Goal: Task Accomplishment & Management: Use online tool/utility

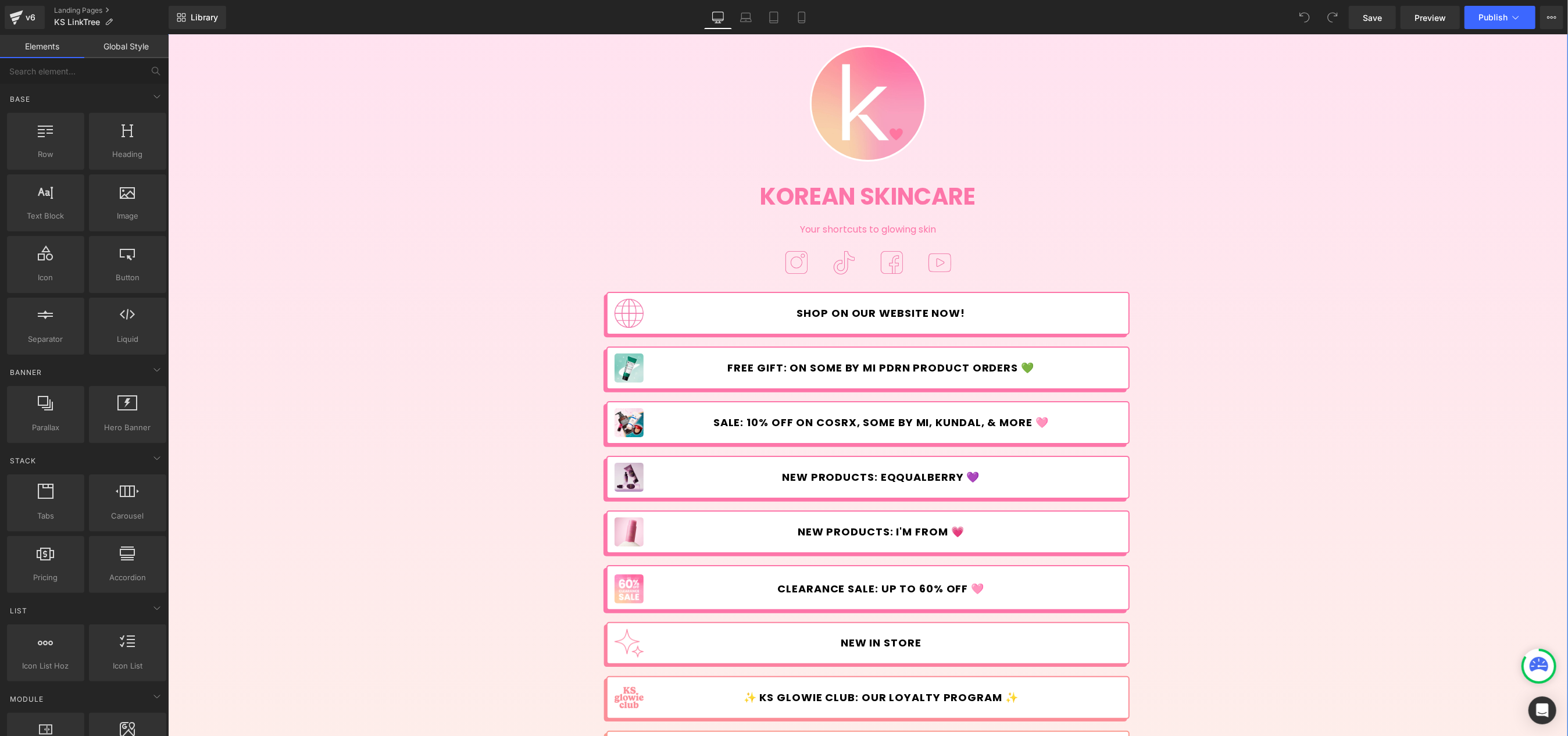
scroll to position [59, 0]
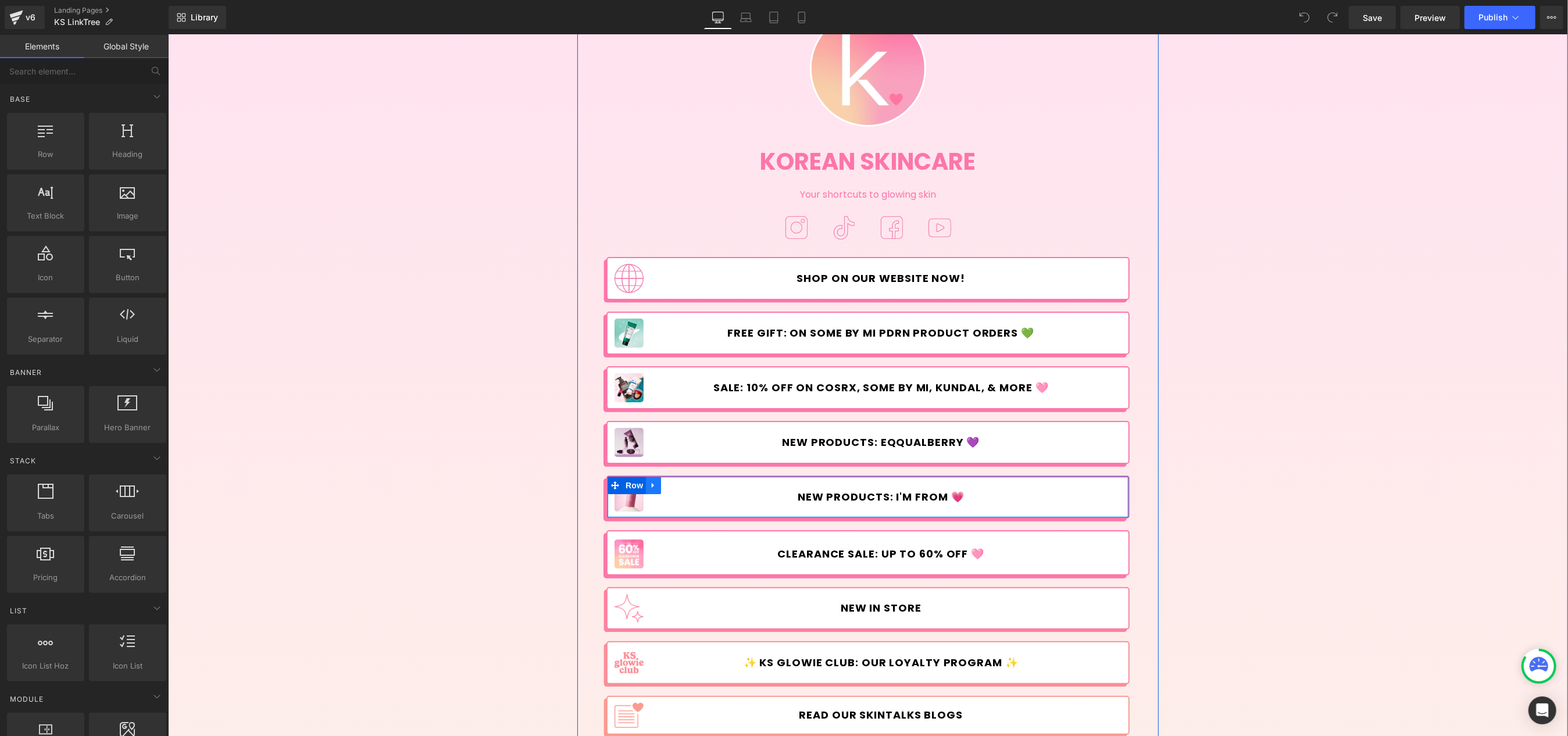
click at [651, 483] on icon at bounding box center [652, 486] width 3 height 5
click at [664, 482] on icon at bounding box center [668, 486] width 8 height 8
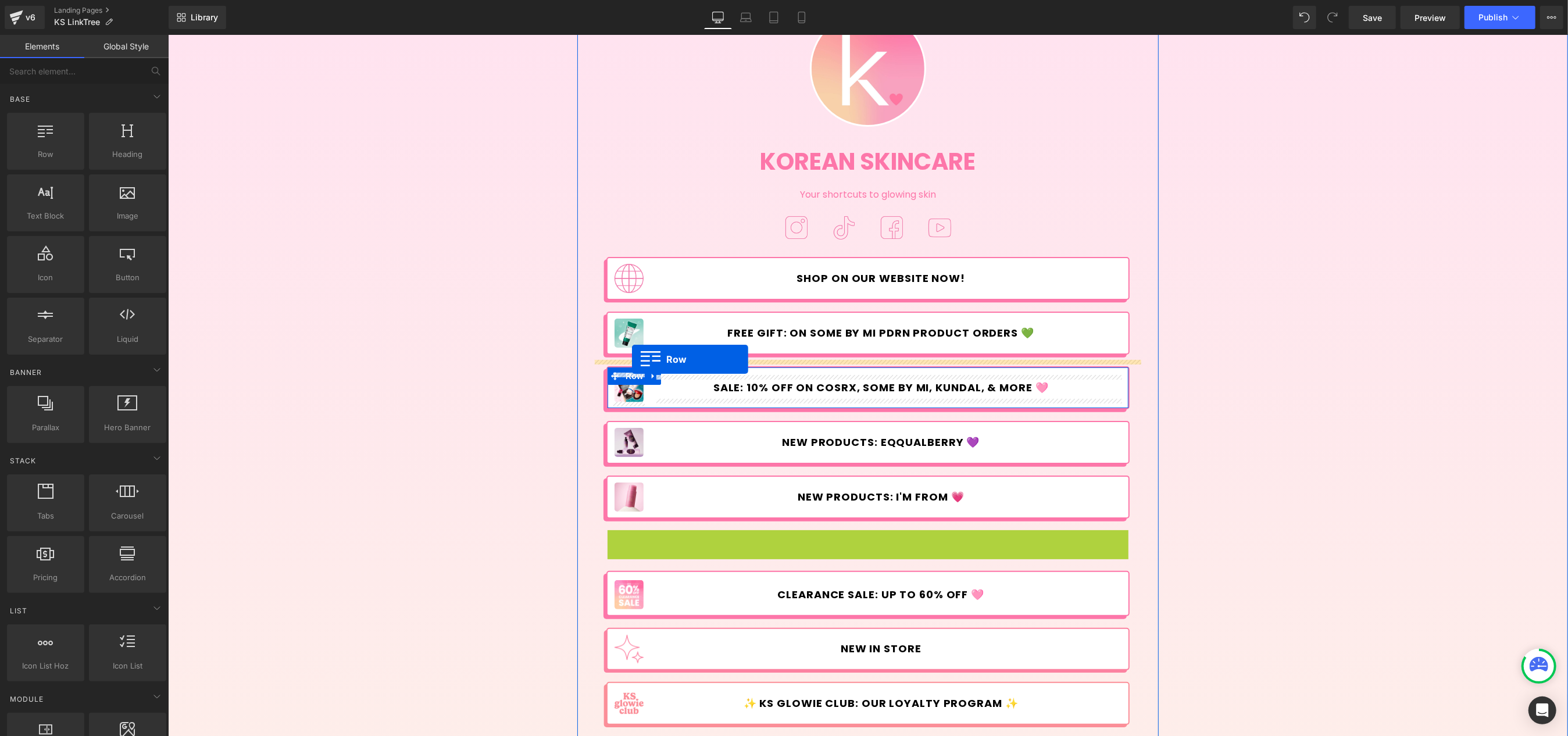
drag, startPoint x: 626, startPoint y: 538, endPoint x: 631, endPoint y: 359, distance: 179.1
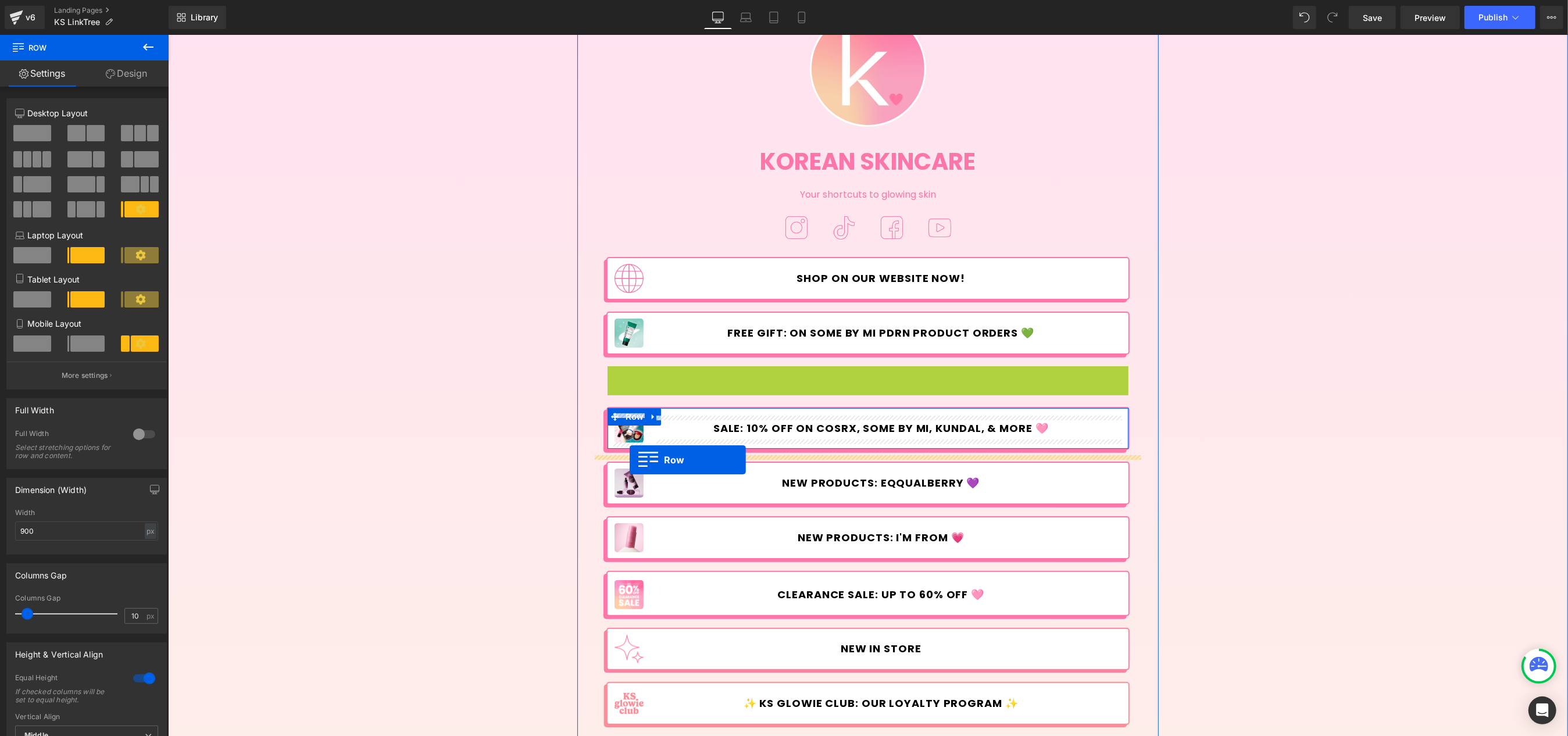
drag, startPoint x: 631, startPoint y: 374, endPoint x: 629, endPoint y: 460, distance: 86.0
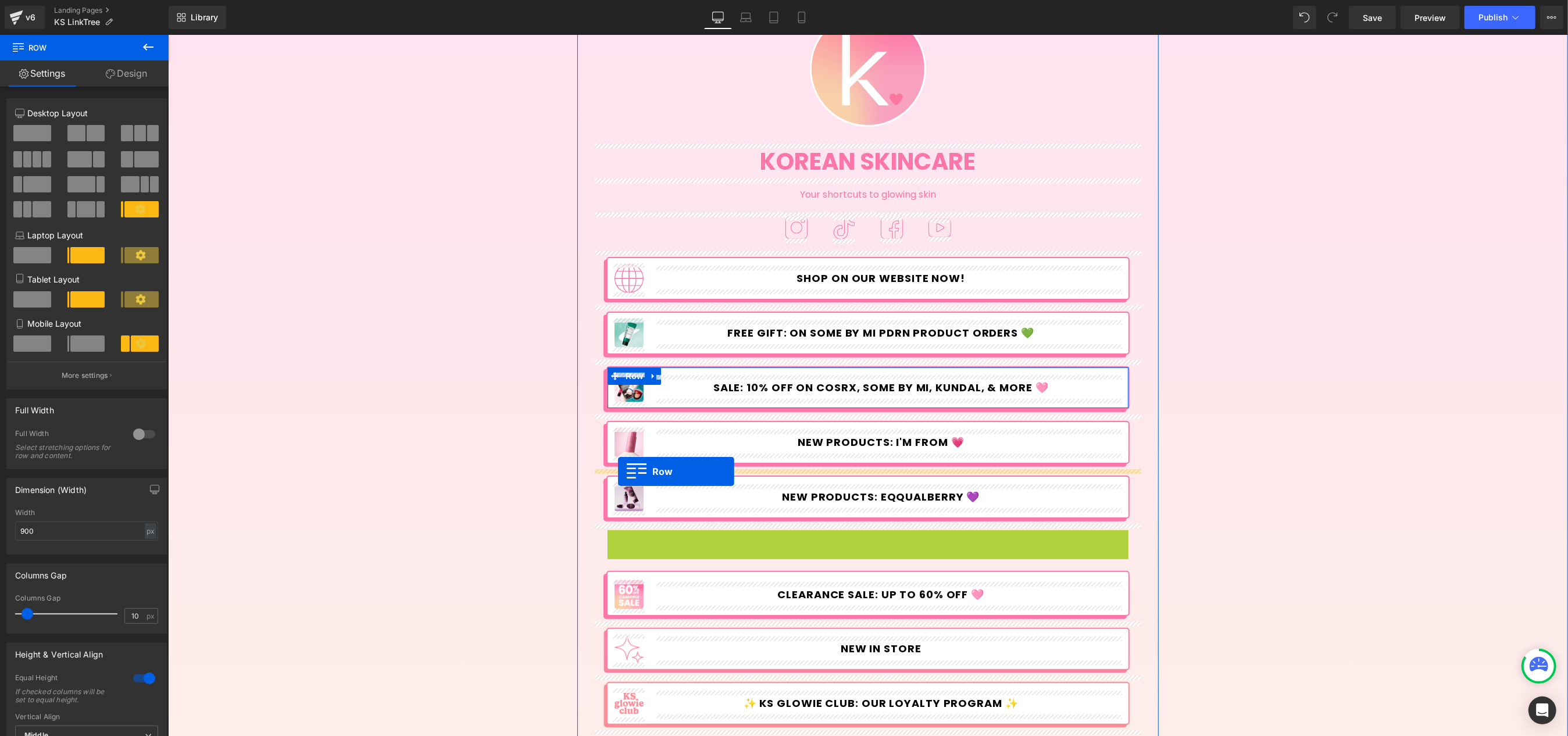
drag, startPoint x: 613, startPoint y: 538, endPoint x: 617, endPoint y: 471, distance: 67.1
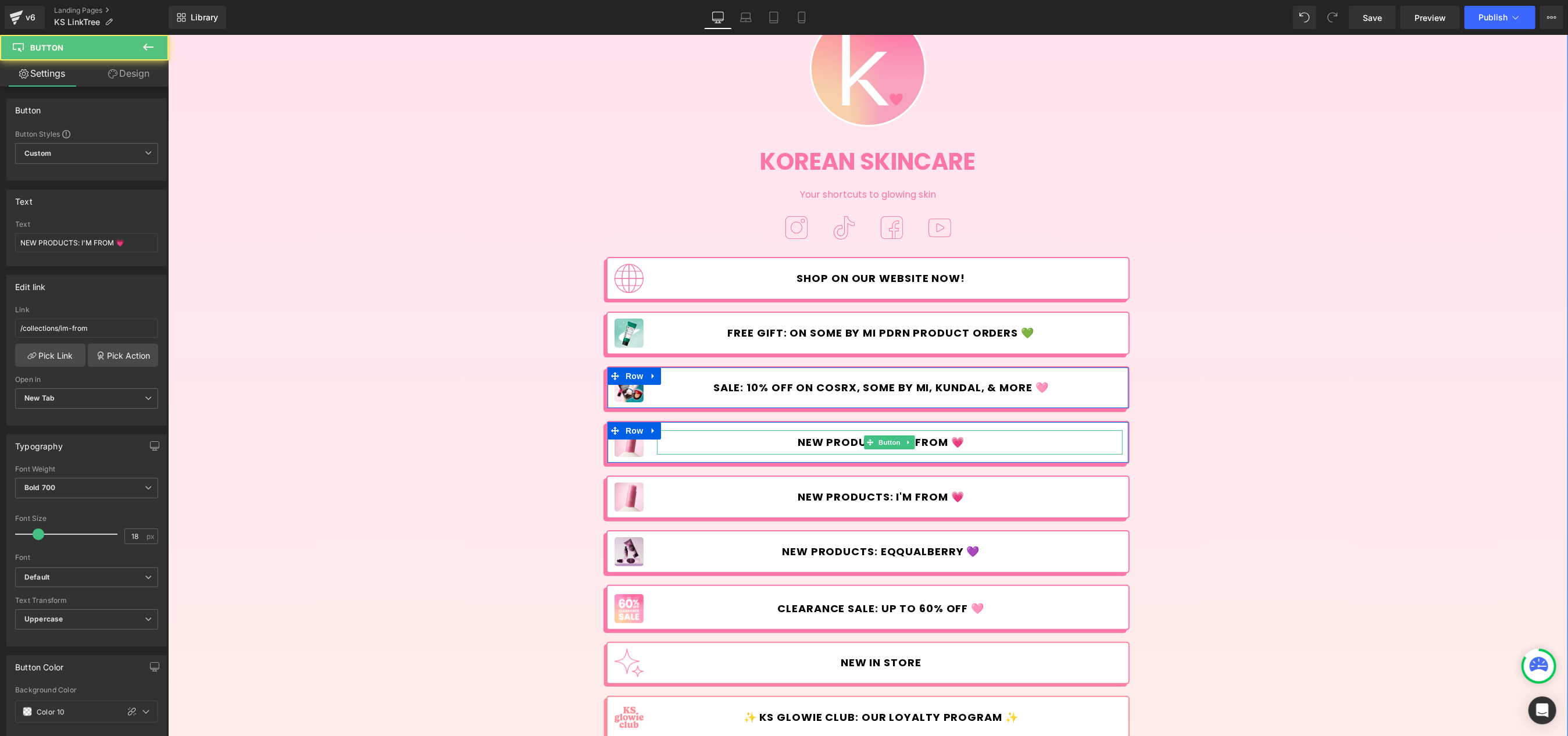
click at [836, 441] on span "NEW PRODUCTS: I'M FROM 💗" at bounding box center [880, 443] width 167 height 13
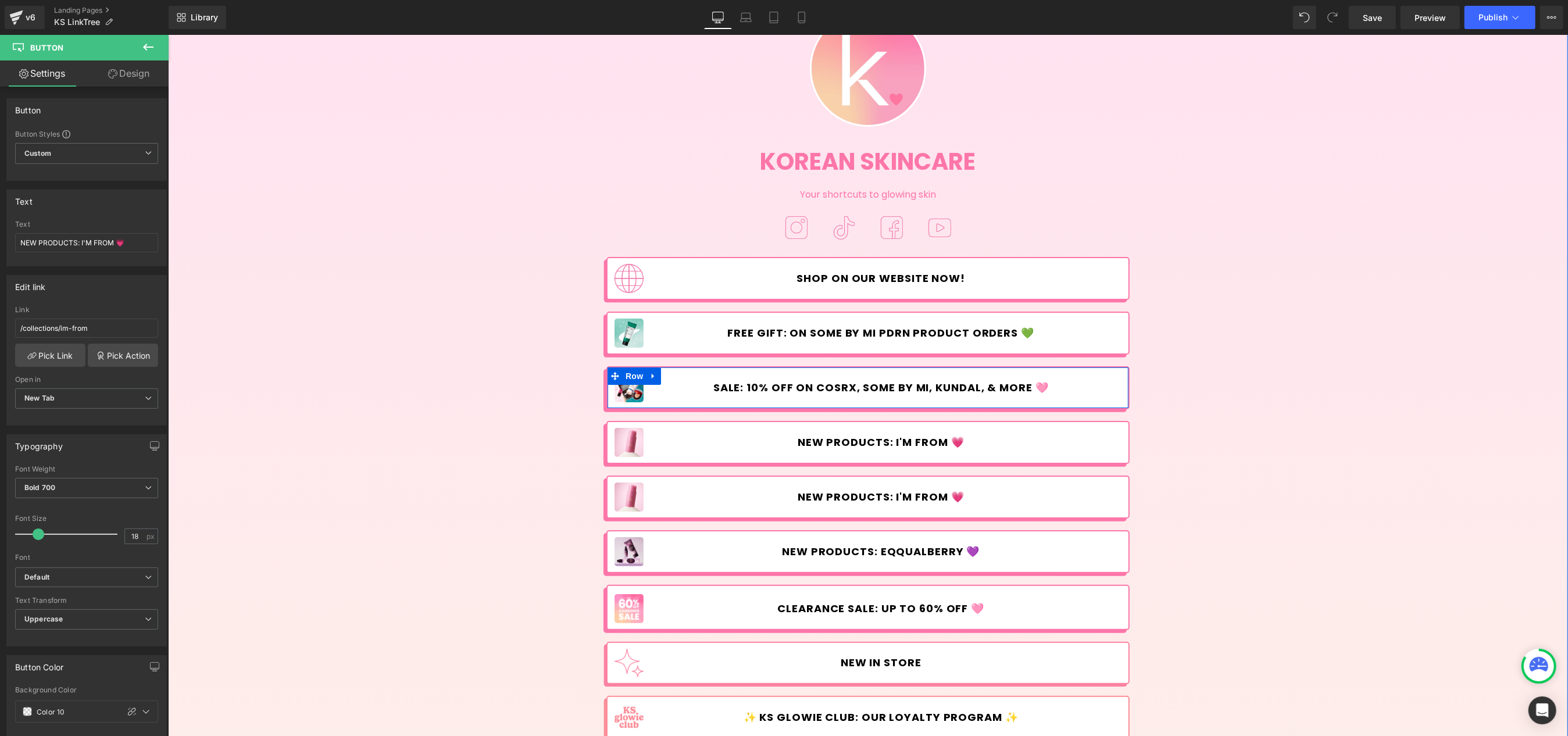
click at [619, 499] on span "Image" at bounding box center [629, 497] width 25 height 14
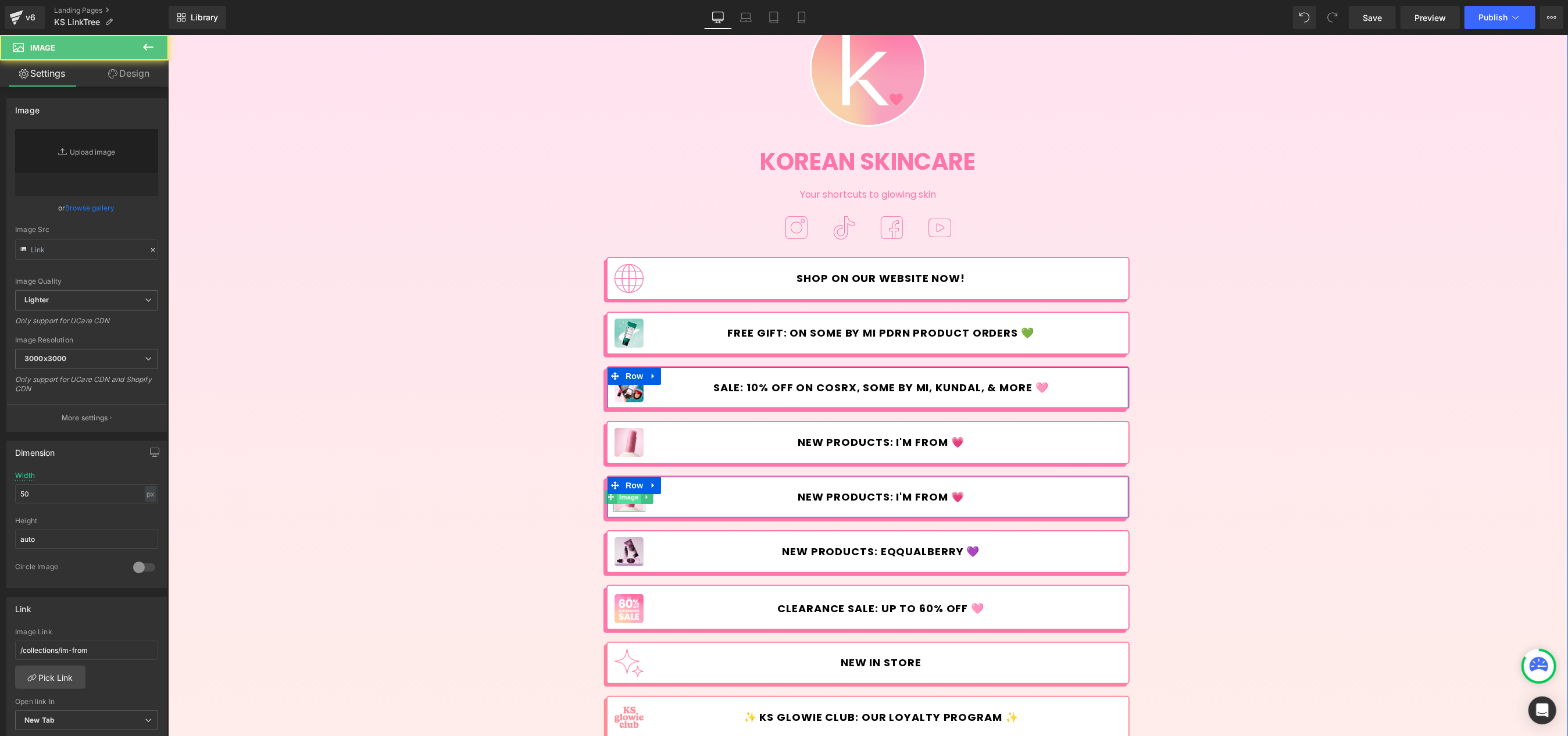
type input "[URL][DOMAIN_NAME]"
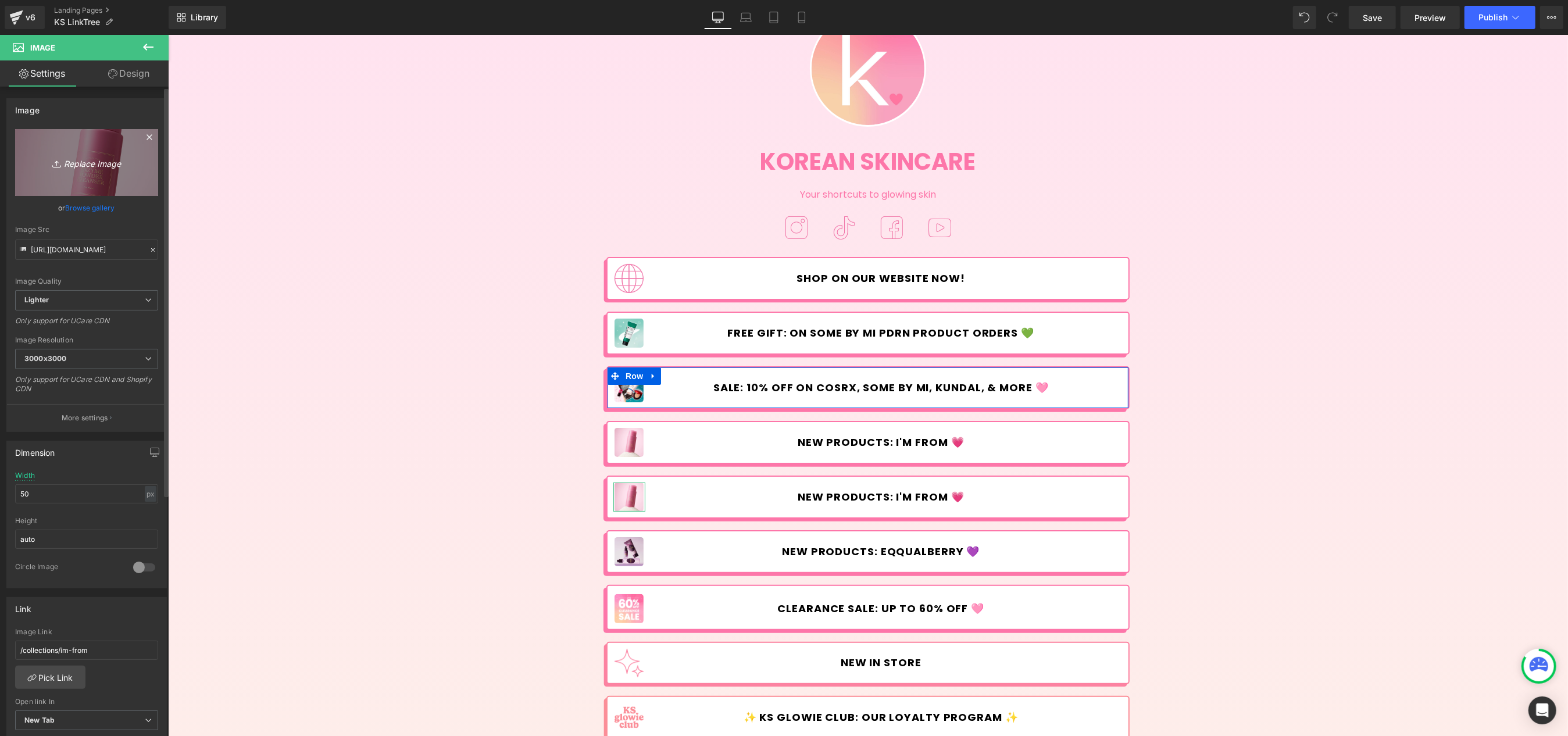
click at [66, 172] on link "Replace Image" at bounding box center [86, 163] width 143 height 67
type input "C:\fakepath\Fwee---Linktree.jpg"
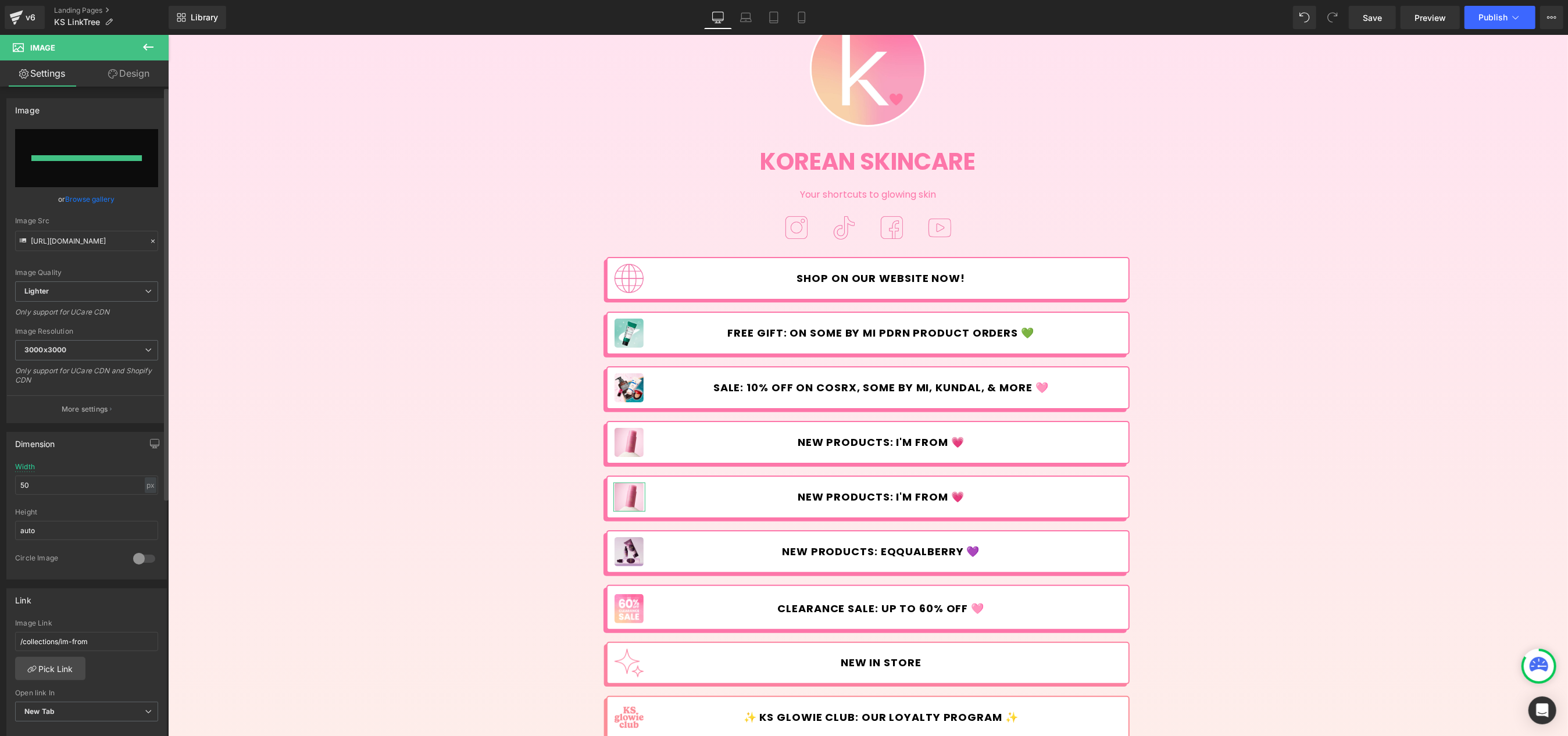
type input "[URL][DOMAIN_NAME]"
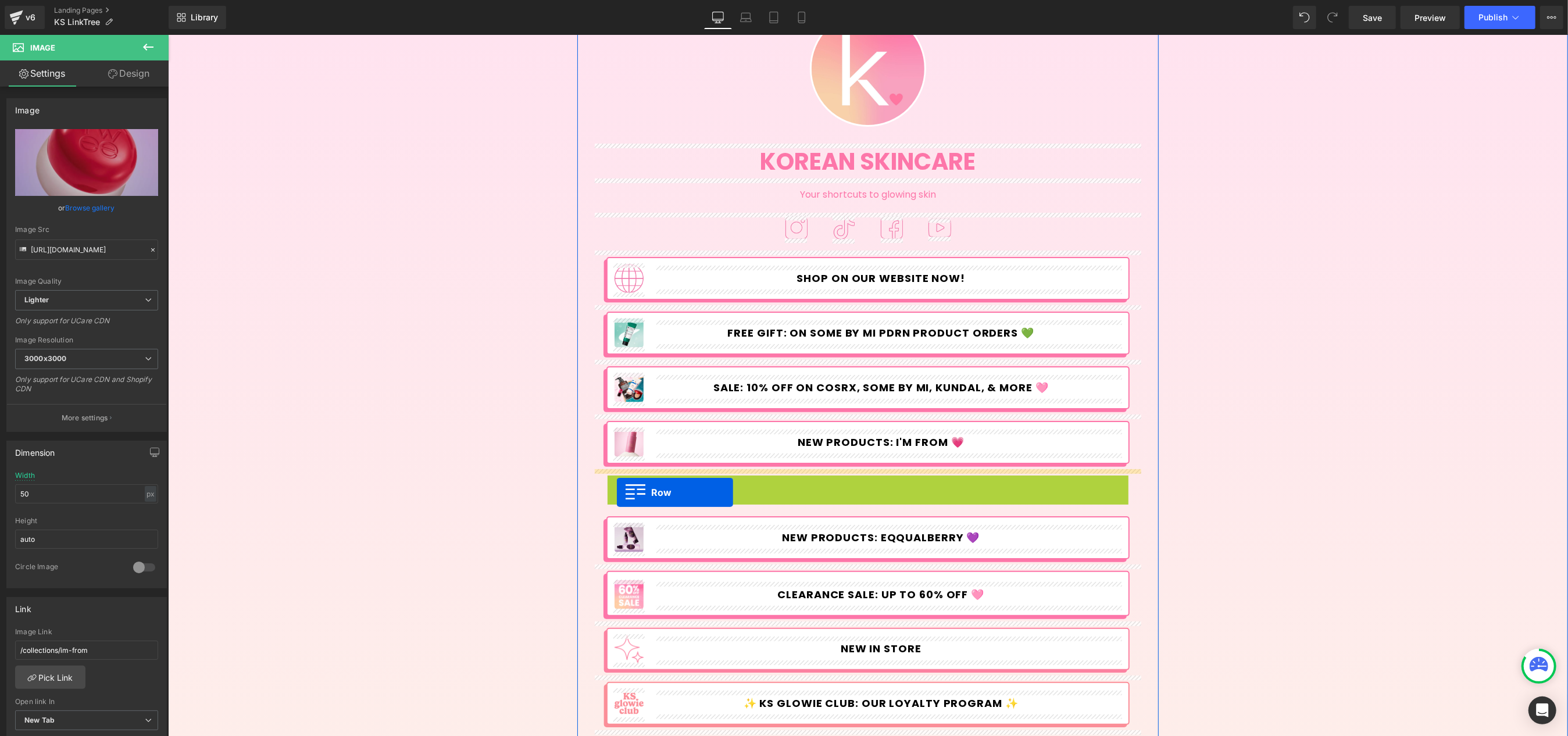
drag, startPoint x: 613, startPoint y: 486, endPoint x: 616, endPoint y: 492, distance: 6.7
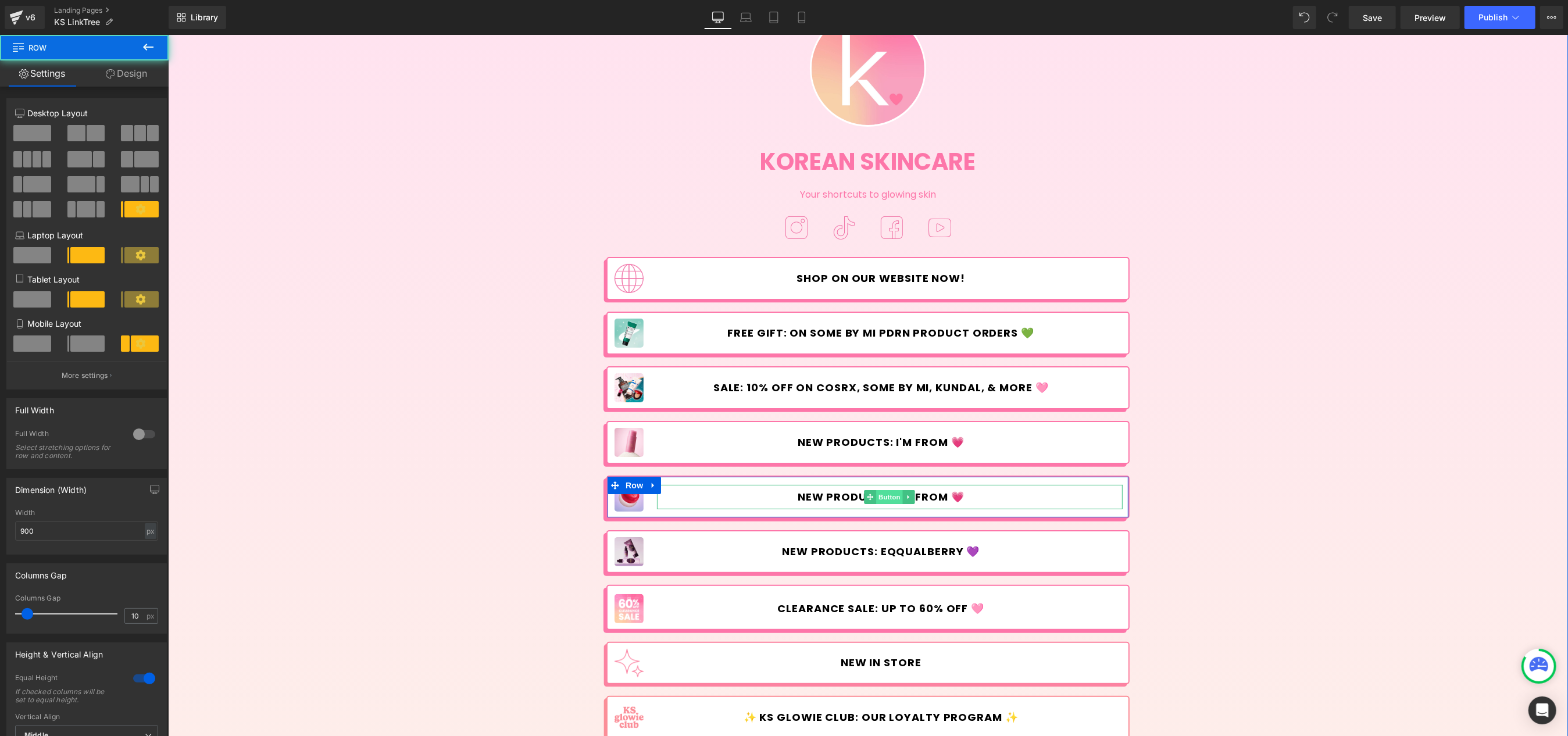
click at [879, 497] on span "Button" at bounding box center [889, 497] width 27 height 14
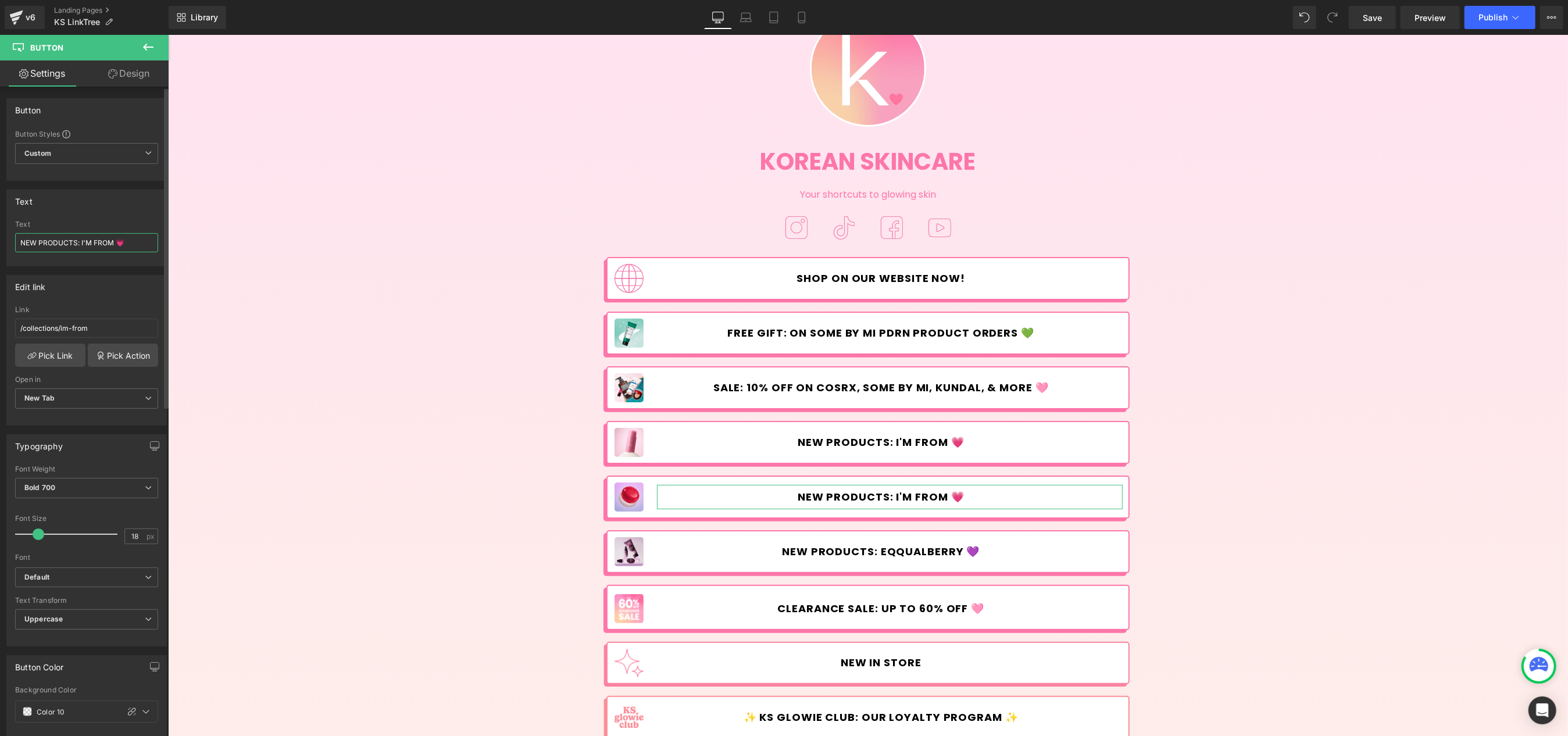
drag, startPoint x: 114, startPoint y: 244, endPoint x: 81, endPoint y: 242, distance: 33.1
click at [81, 242] on input "NEW PRODUCTS: I'M FROM 💗" at bounding box center [86, 243] width 143 height 20
type input "NEW PRODUCTS: FWEE 💗"
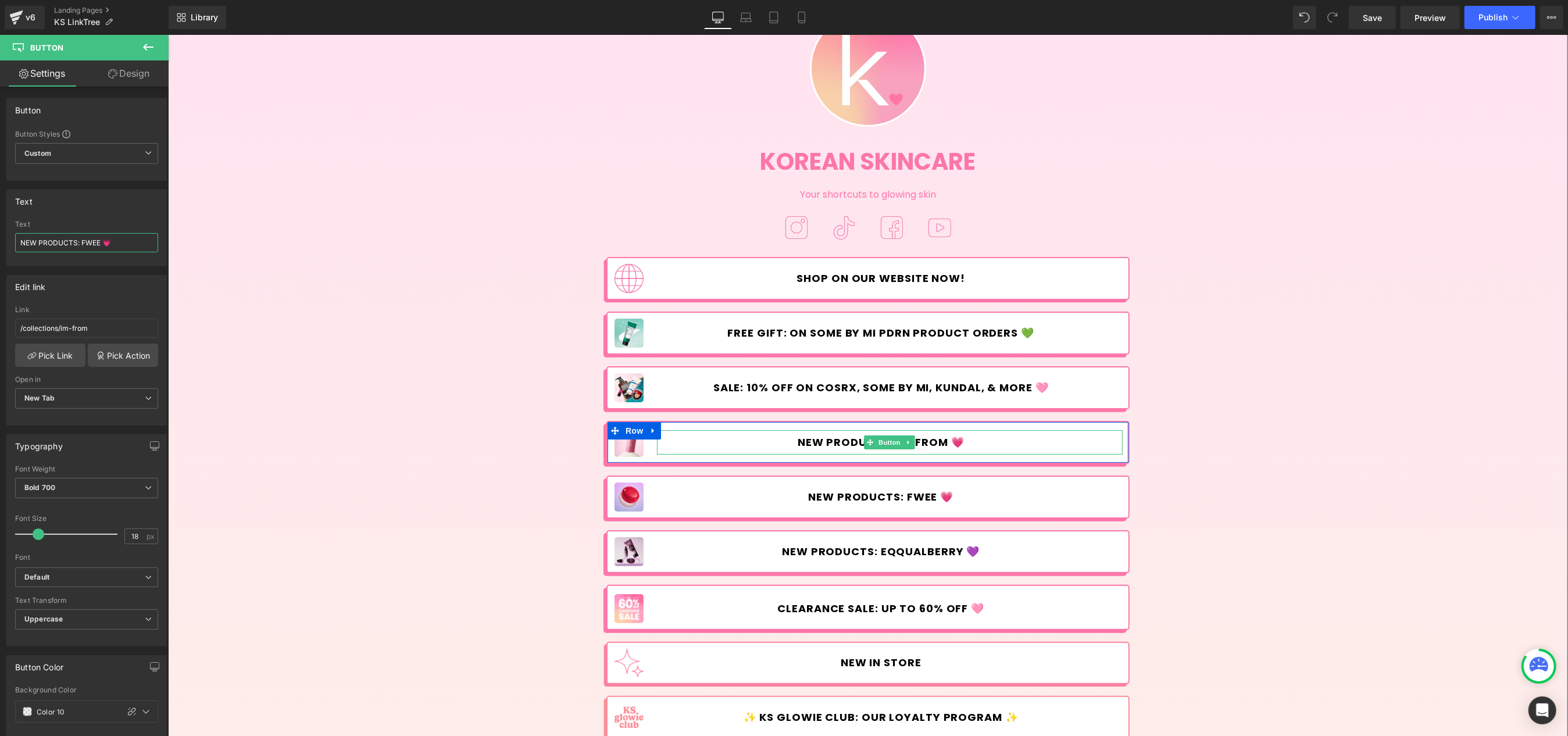
click at [825, 445] on span "NEW PRODUCTS: I'M FROM 💗" at bounding box center [880, 443] width 167 height 13
click at [119, 243] on input "NEW PRODUCTS: I'M FROM 💗" at bounding box center [86, 243] width 143 height 20
click at [129, 239] on input "NEW PRODUCTS: I'M FROM 💗" at bounding box center [86, 243] width 143 height 20
drag, startPoint x: 126, startPoint y: 242, endPoint x: 120, endPoint y: 244, distance: 6.3
click at [120, 244] on input "NEW PRODUCTS: I'M FROM 💗" at bounding box center [86, 243] width 143 height 20
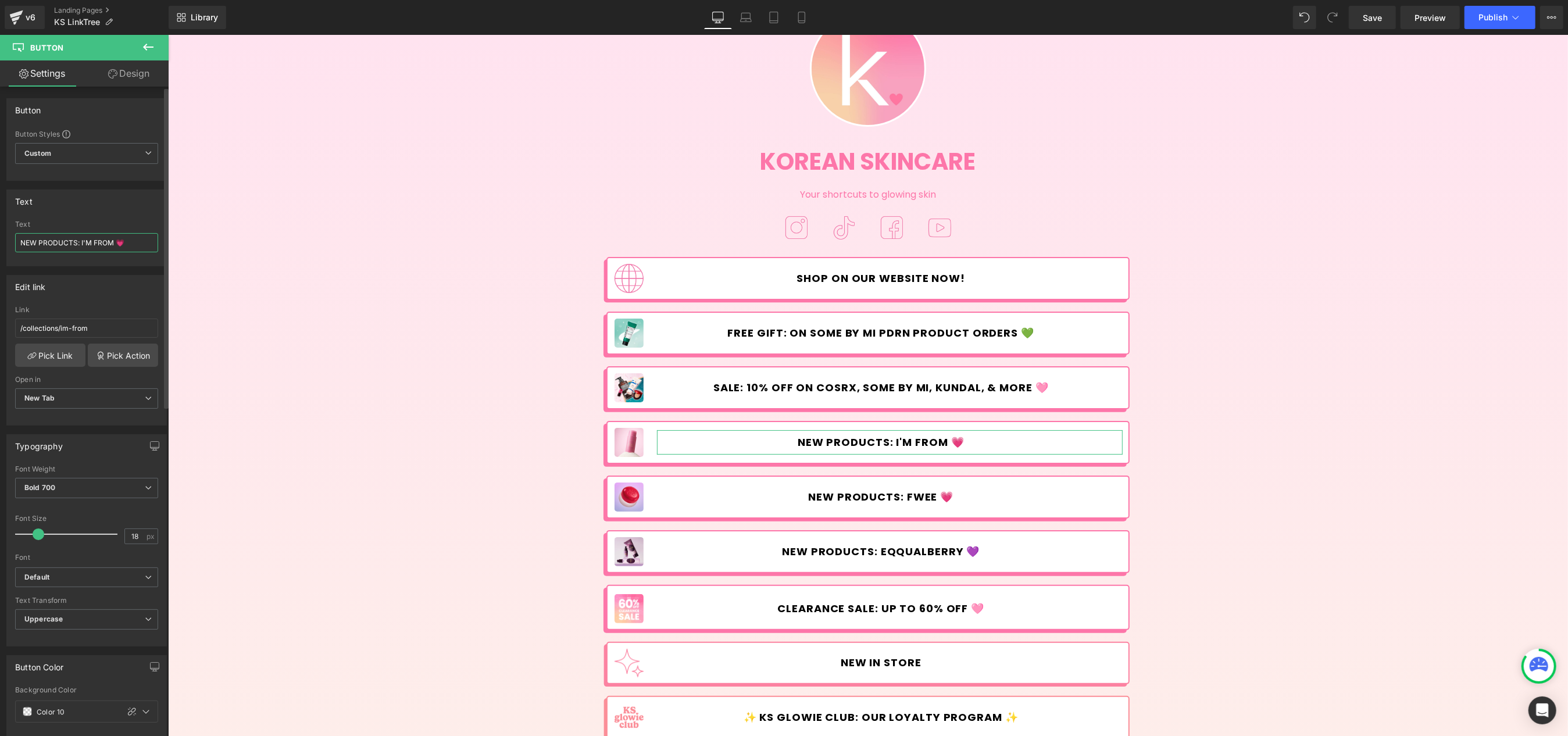
paste input "text"
type input "NEW PRODUCTS: I'M FROM 💛"
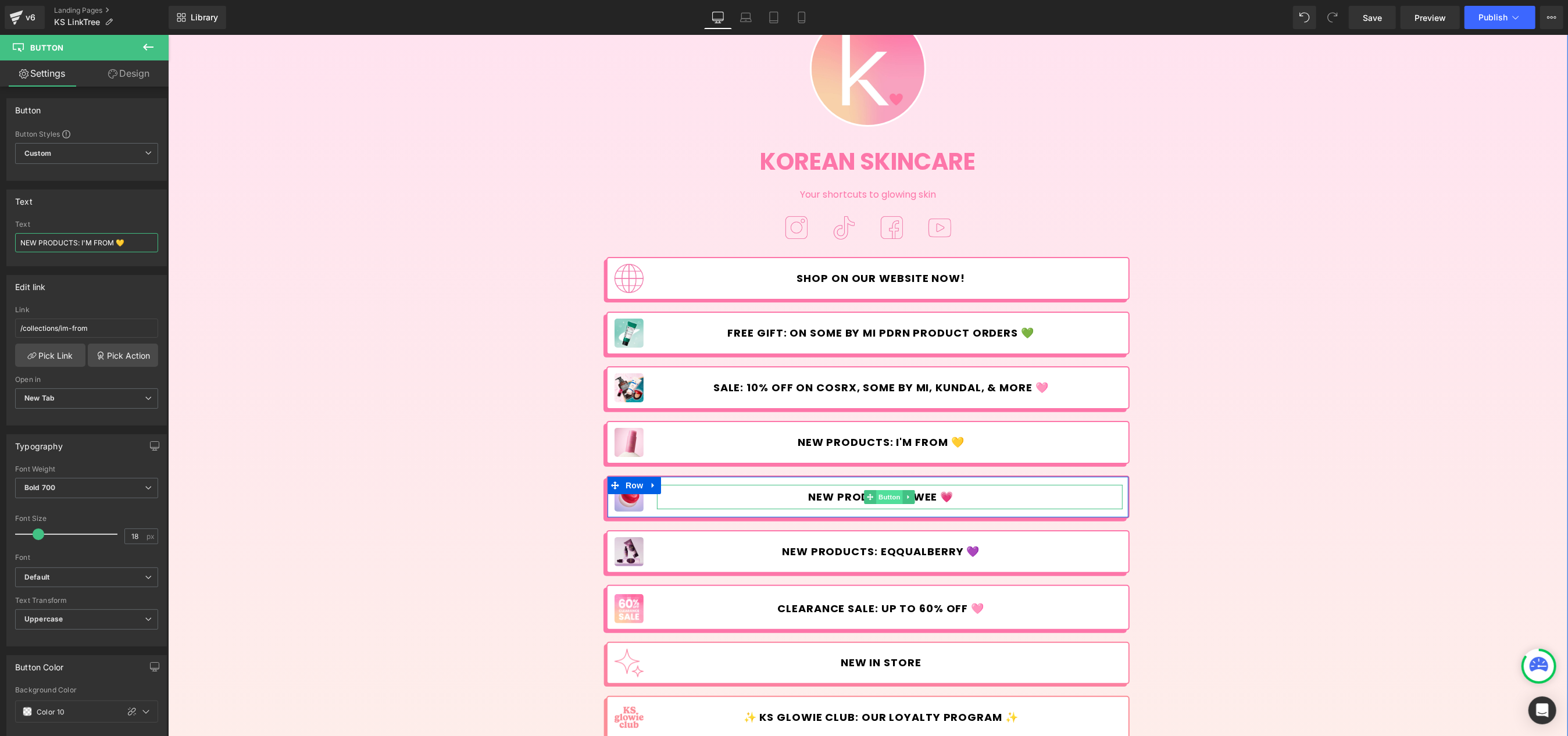
click at [879, 497] on span "Button" at bounding box center [889, 497] width 27 height 14
click at [66, 356] on link "Pick Link" at bounding box center [50, 356] width 70 height 23
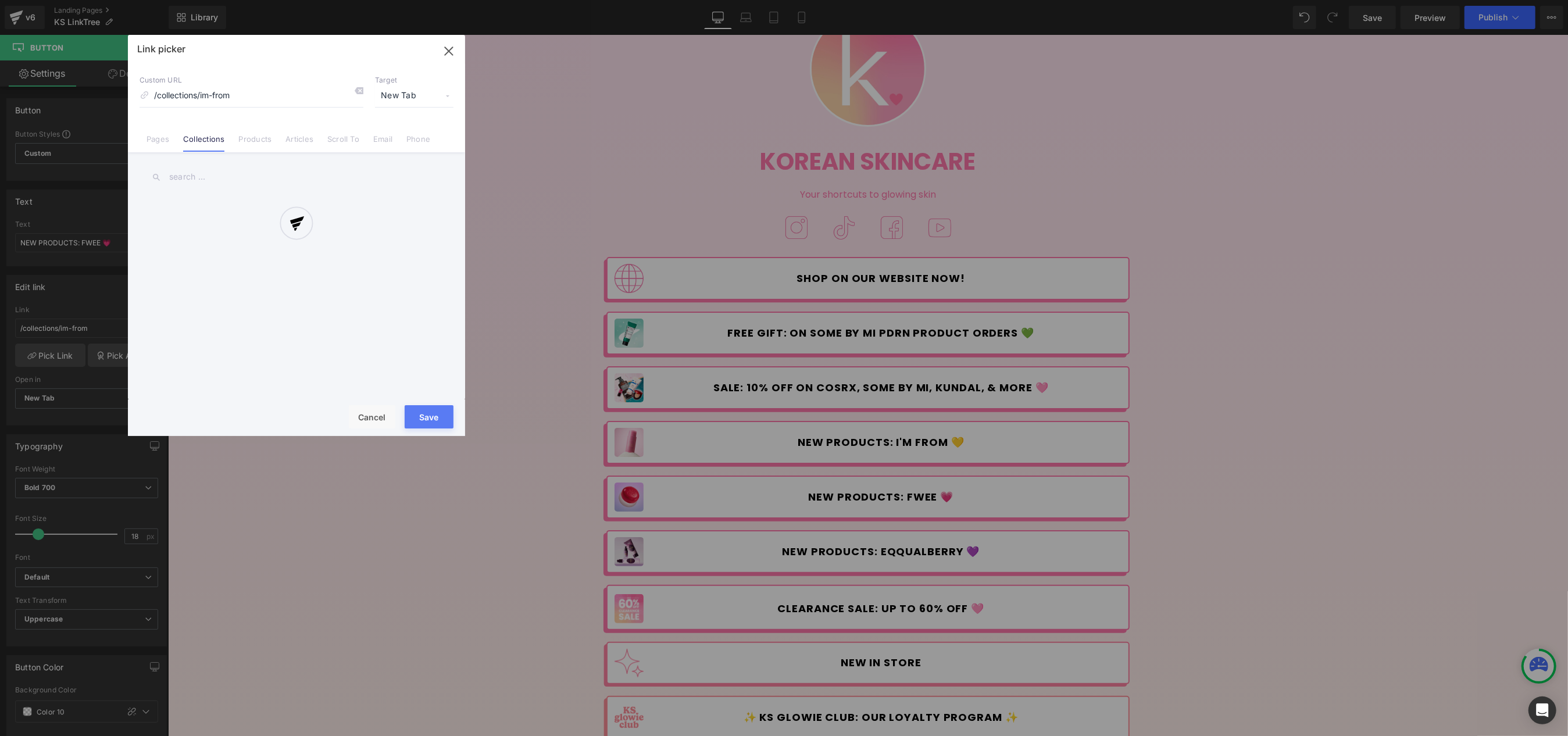
drag, startPoint x: 276, startPoint y: 90, endPoint x: 162, endPoint y: 96, distance: 114.2
click at [162, 96] on div at bounding box center [296, 235] width 337 height 401
click at [187, 172] on div at bounding box center [296, 235] width 337 height 401
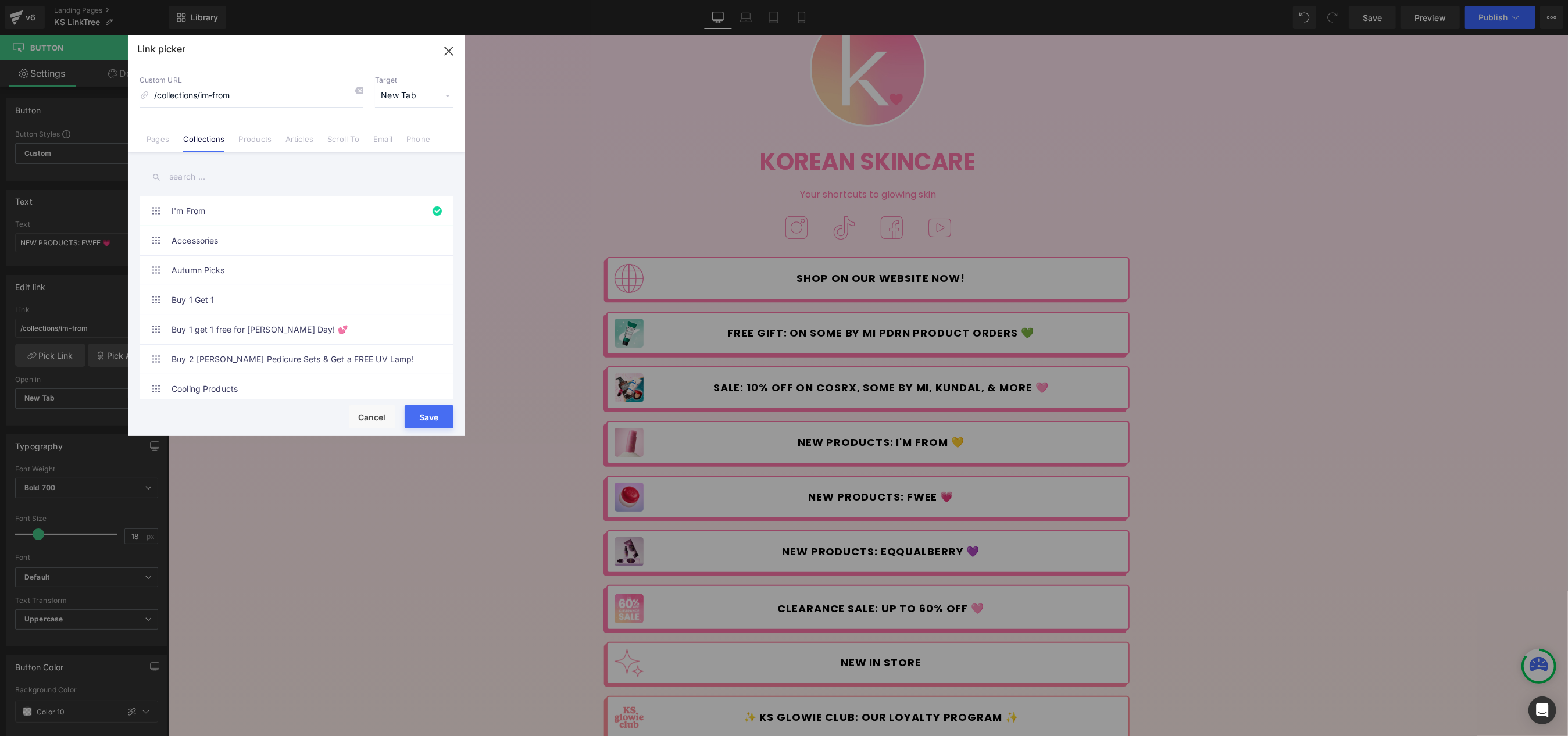
click at [203, 183] on input "text" at bounding box center [296, 177] width 314 height 26
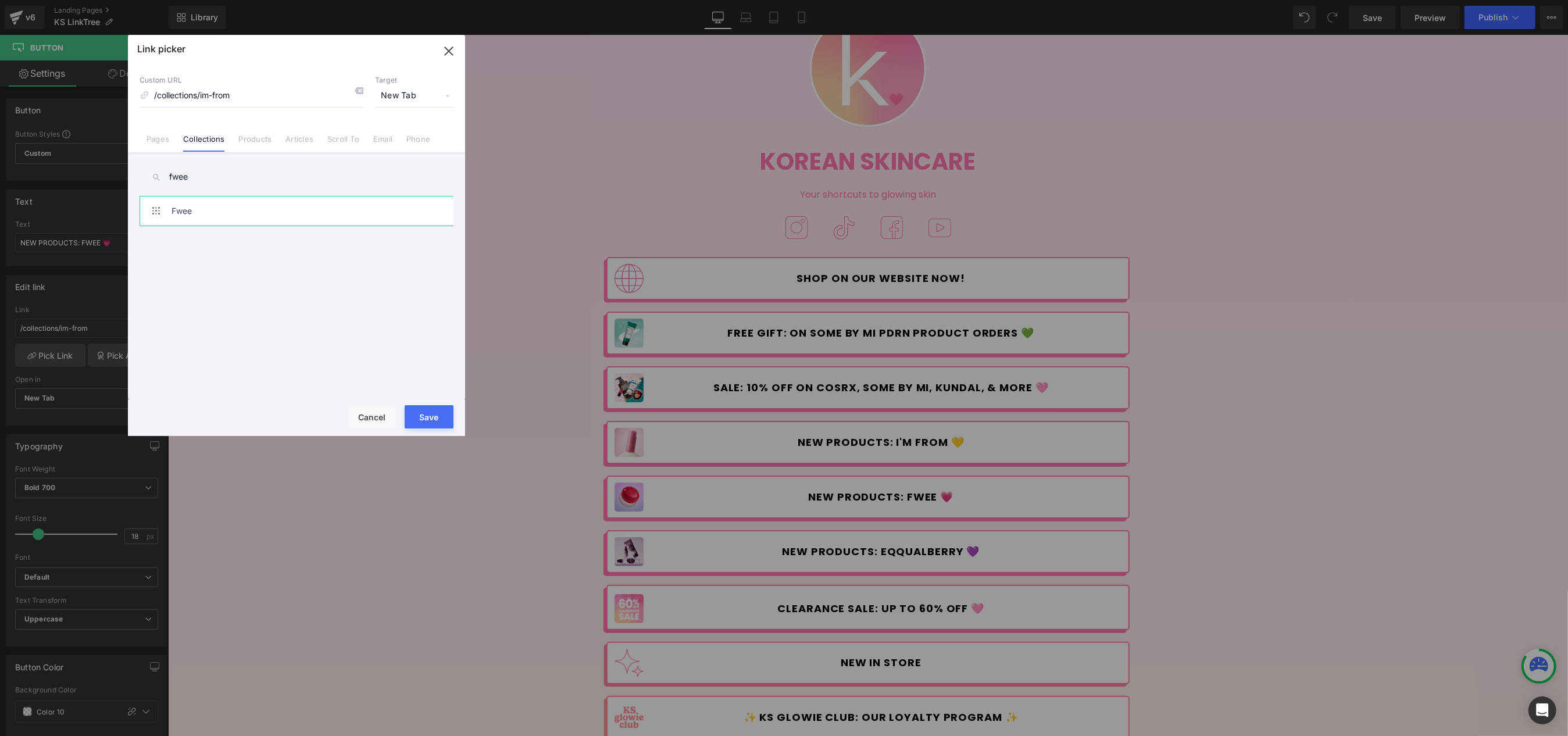
type input "fwee"
click at [205, 215] on link "Fwee" at bounding box center [300, 211] width 256 height 29
type input "/collections/fwee"
click at [441, 415] on button "Save" at bounding box center [429, 417] width 49 height 23
type input "/collections/fwee"
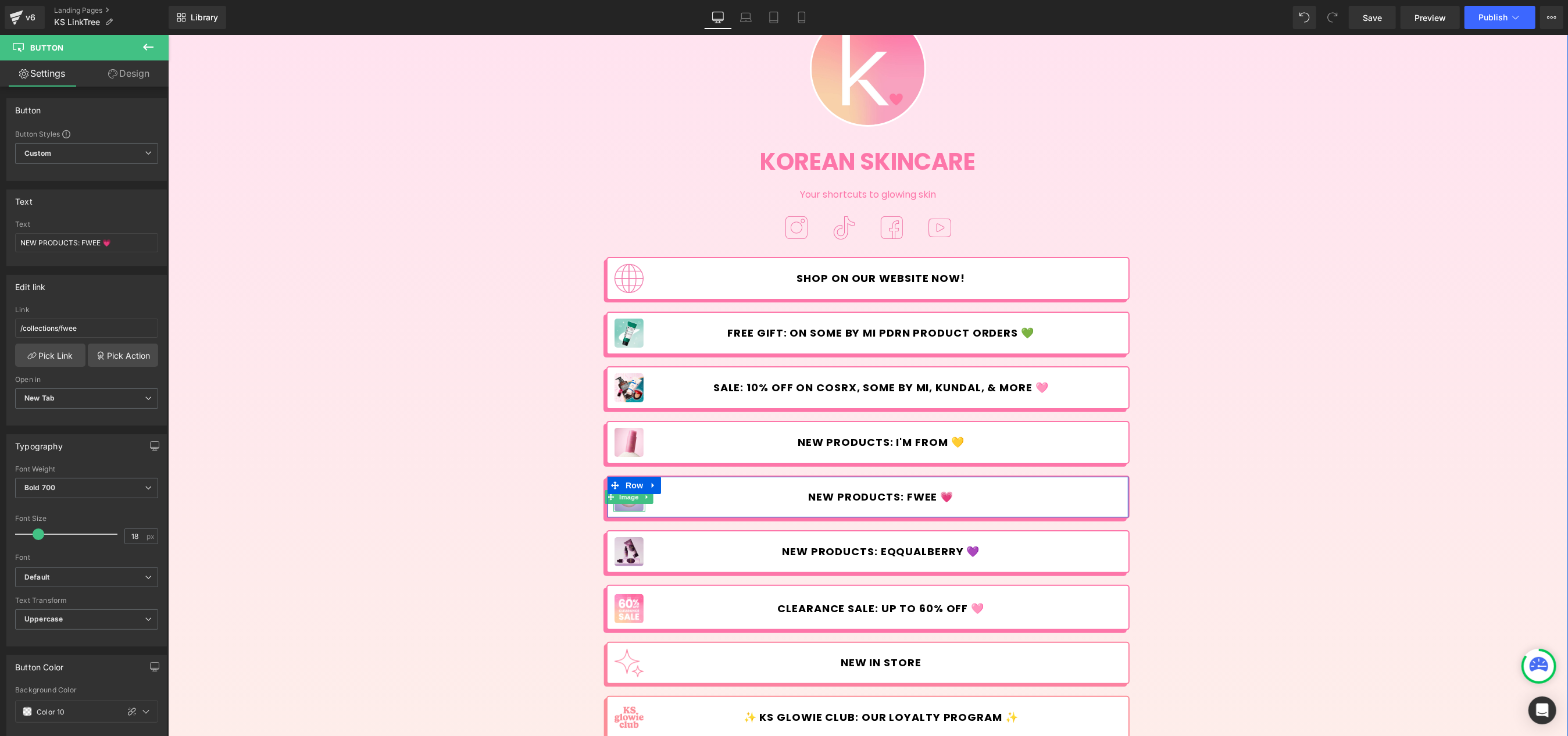
click at [631, 506] on img at bounding box center [628, 497] width 29 height 29
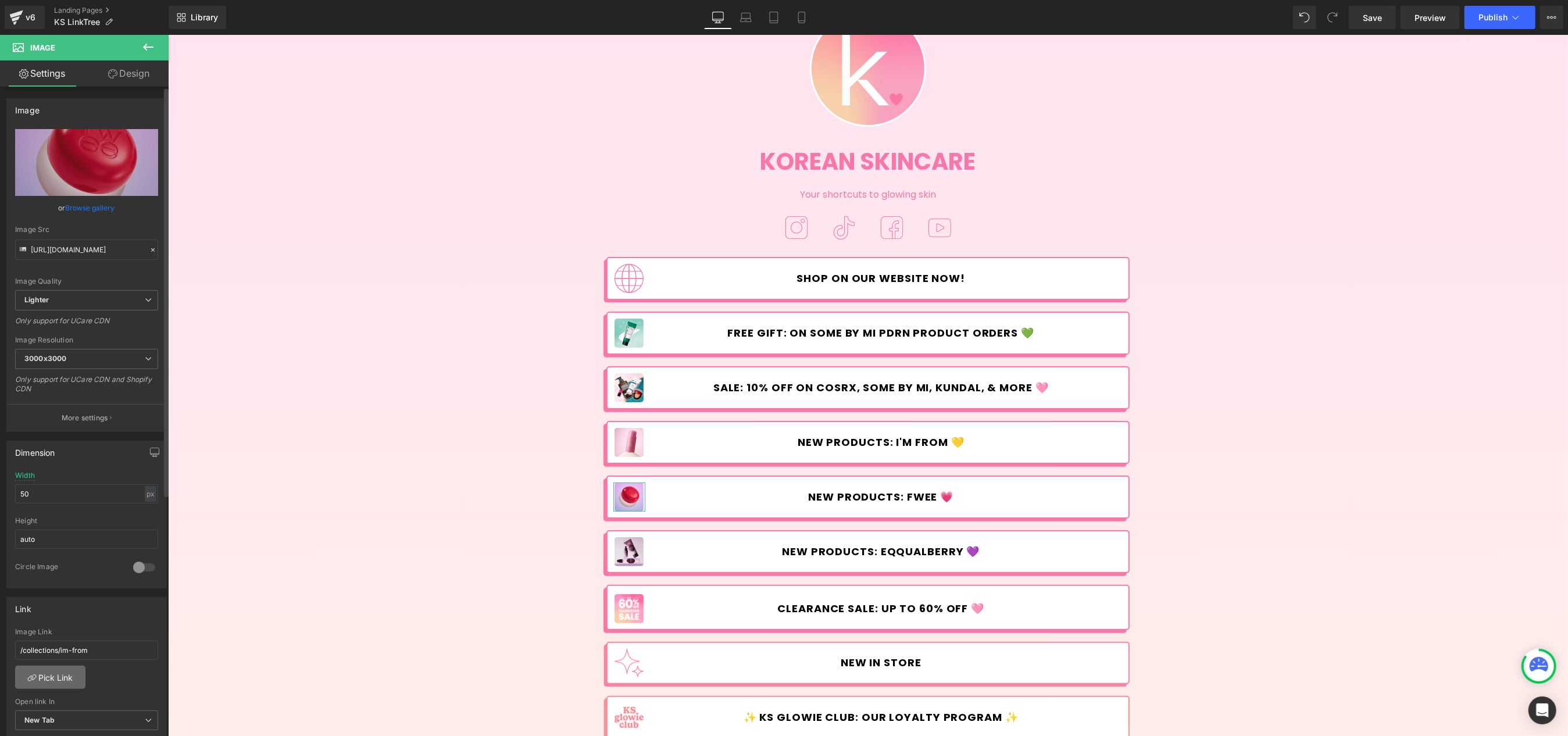
click at [70, 682] on link "Pick Link" at bounding box center [50, 677] width 70 height 23
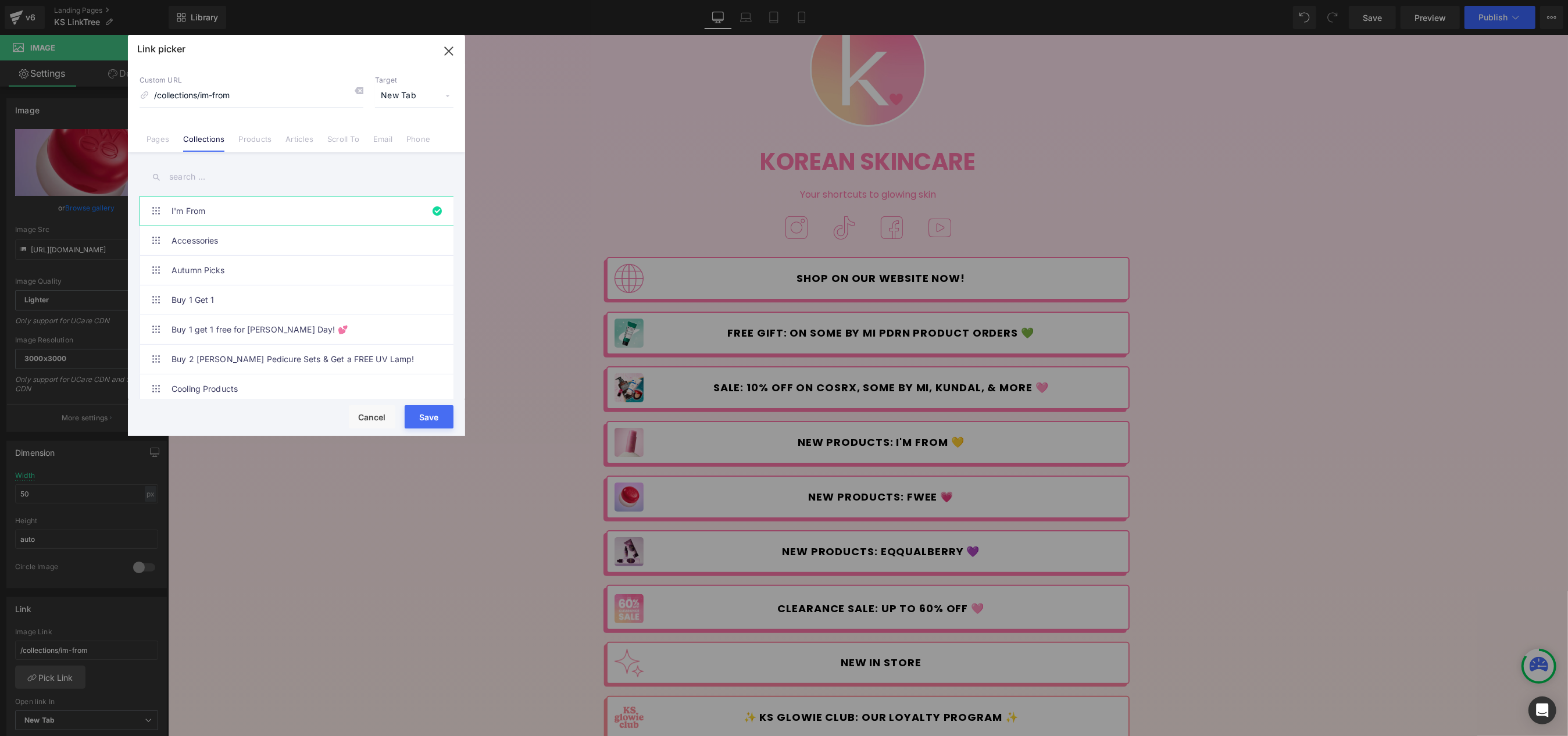
drag, startPoint x: 211, startPoint y: 191, endPoint x: 205, endPoint y: 173, distance: 19.0
click at [210, 191] on div "I'm From Accessories Autumn Picks Buy 1 Get 1 Buy 1 get 1 free for [PERSON_NAME…" at bounding box center [296, 277] width 337 height 250
click at [205, 173] on input "text" at bounding box center [296, 177] width 314 height 26
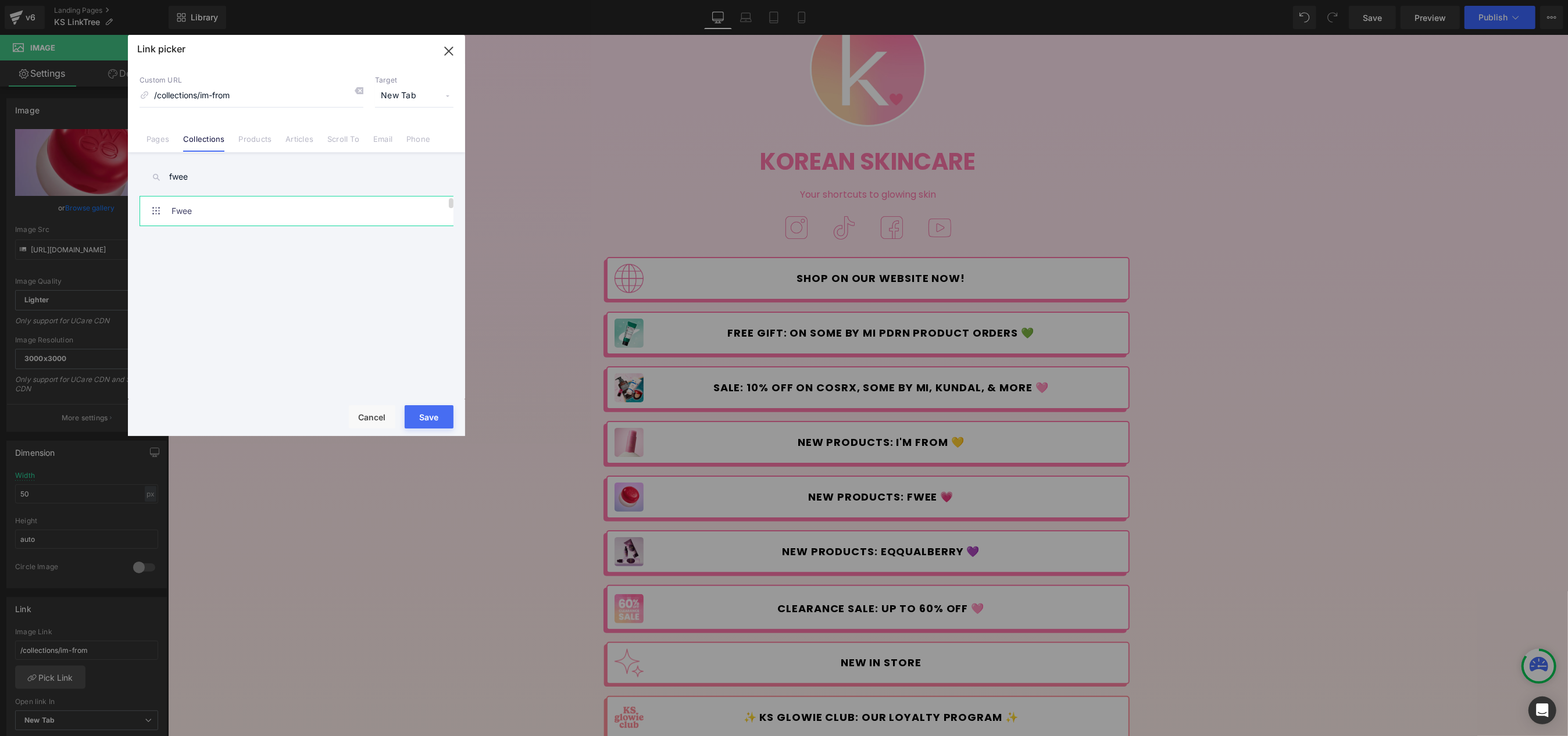
type input "fwee"
click at [196, 204] on link "Fwee" at bounding box center [300, 211] width 256 height 29
type input "/collections/fwee"
click at [426, 412] on button "Save" at bounding box center [429, 417] width 49 height 23
type input "/collections/fwee"
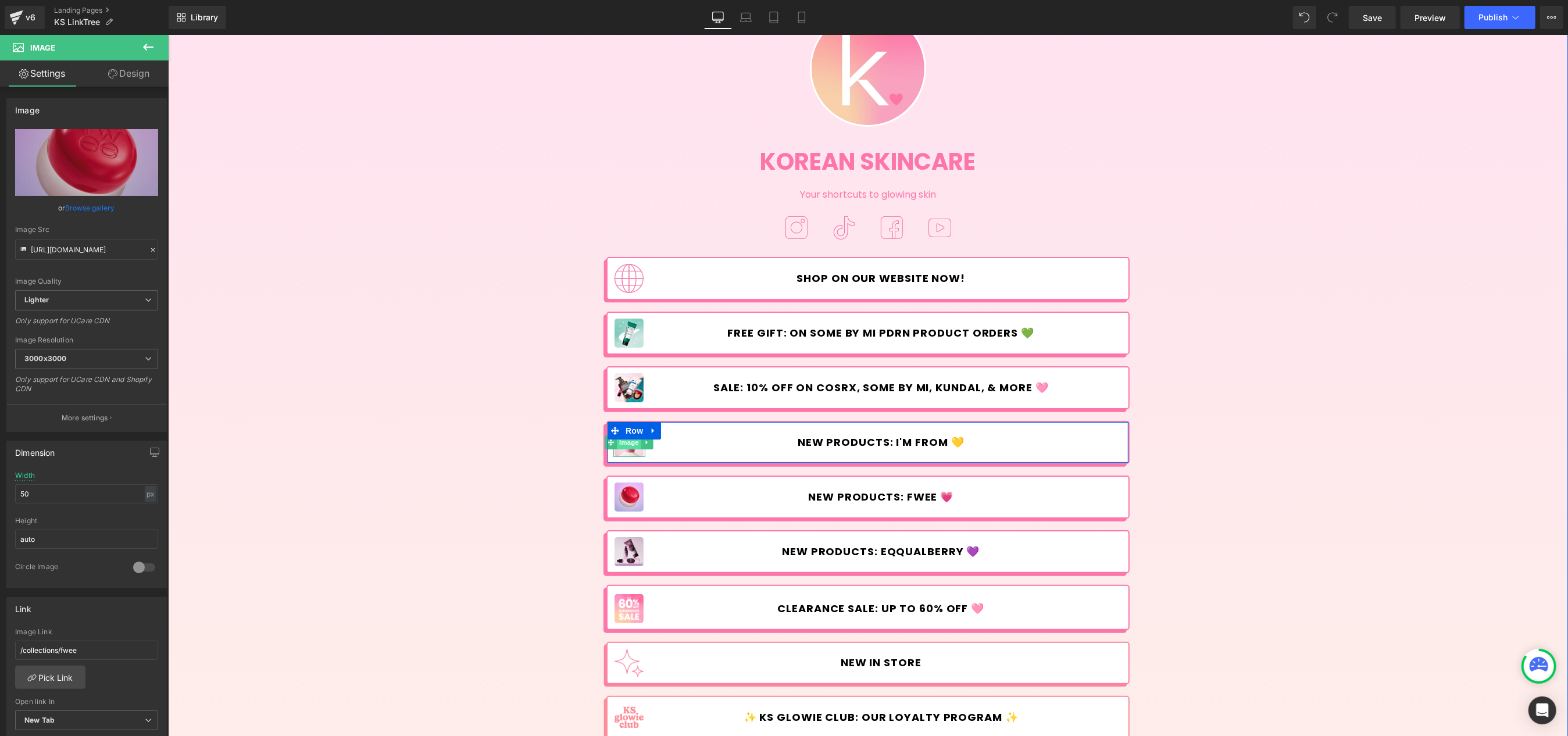
click at [628, 445] on span "Image" at bounding box center [629, 442] width 25 height 14
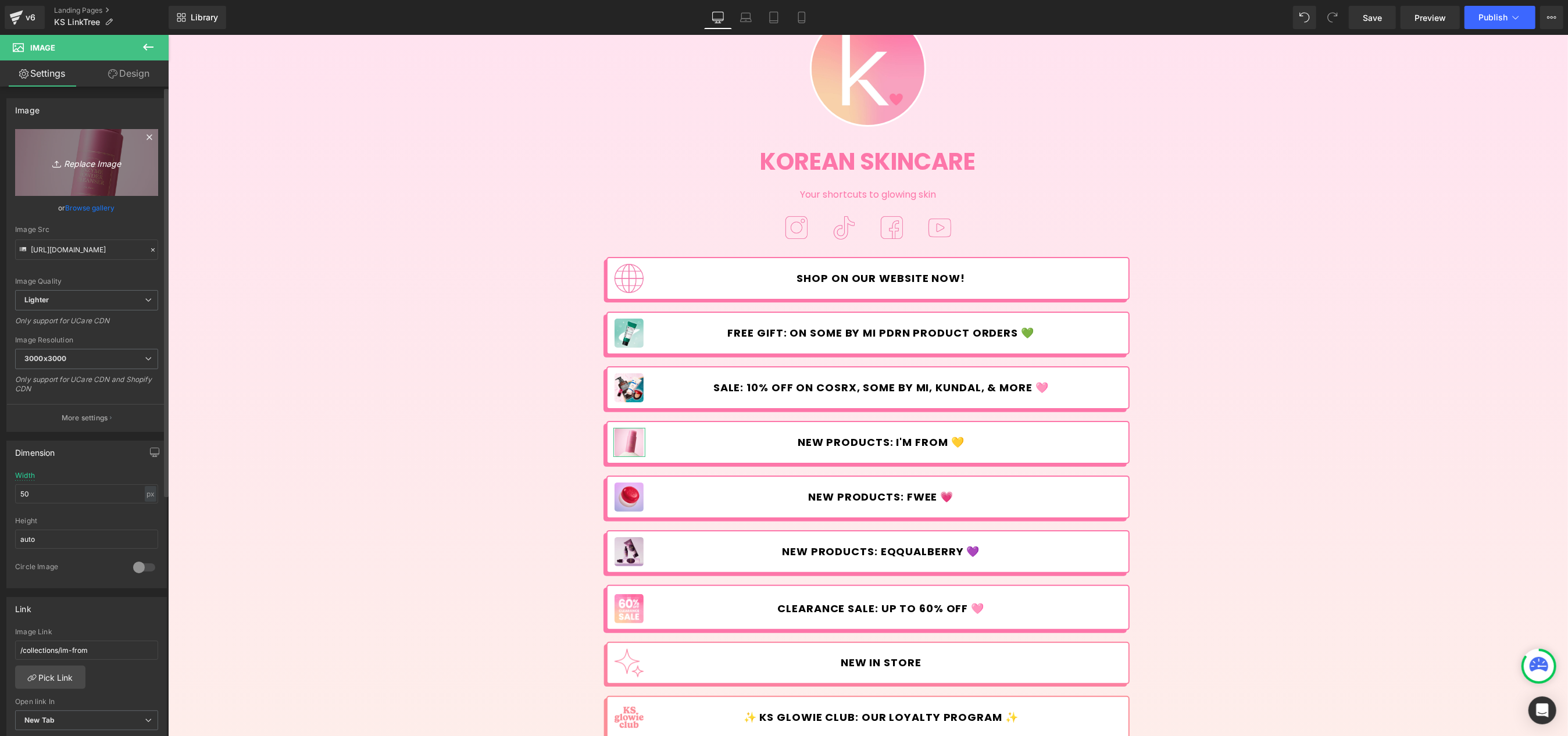
click at [100, 159] on icon "Replace Image" at bounding box center [86, 163] width 93 height 14
type input "C:\fakepath\Linktree.jpg"
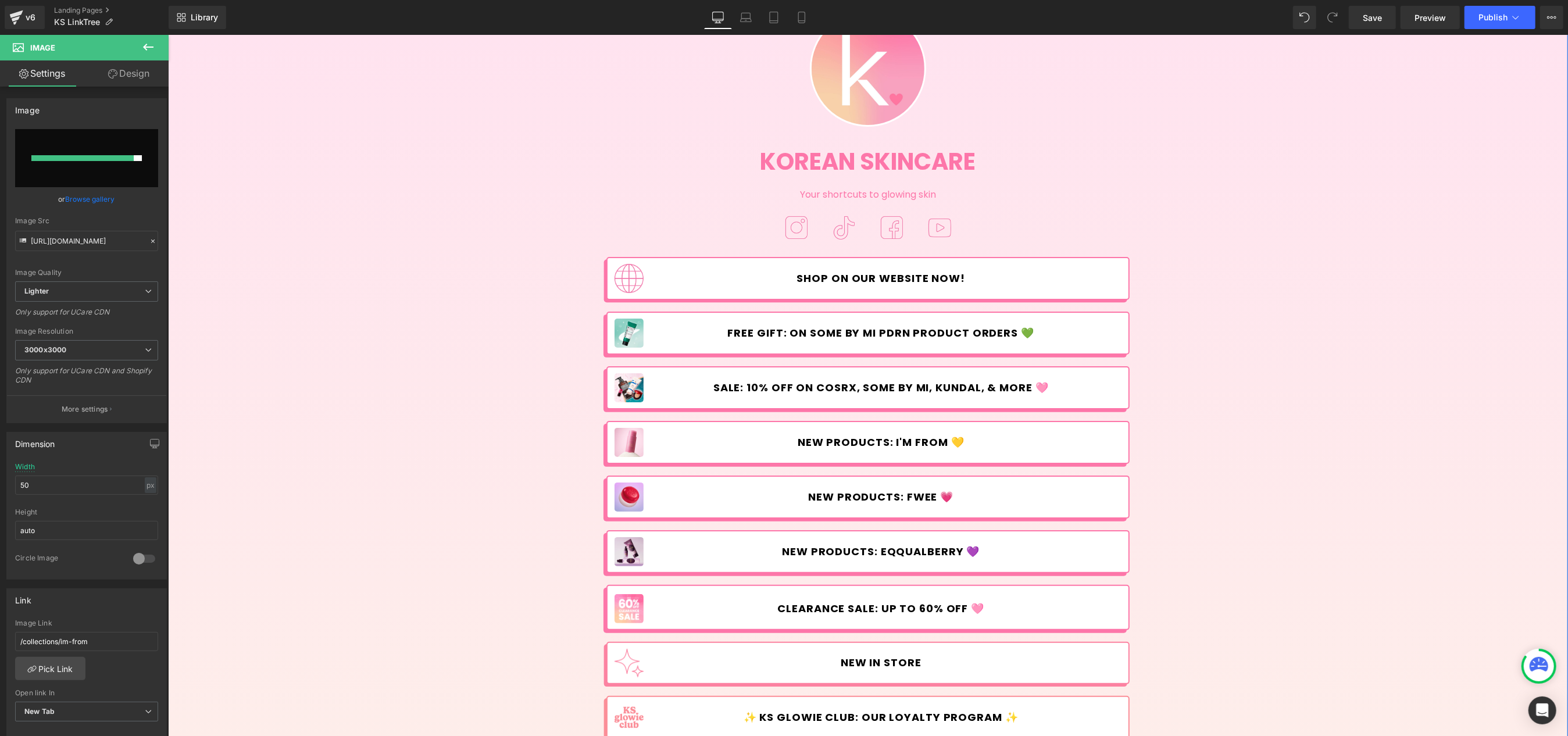
type input "[URL][DOMAIN_NAME]"
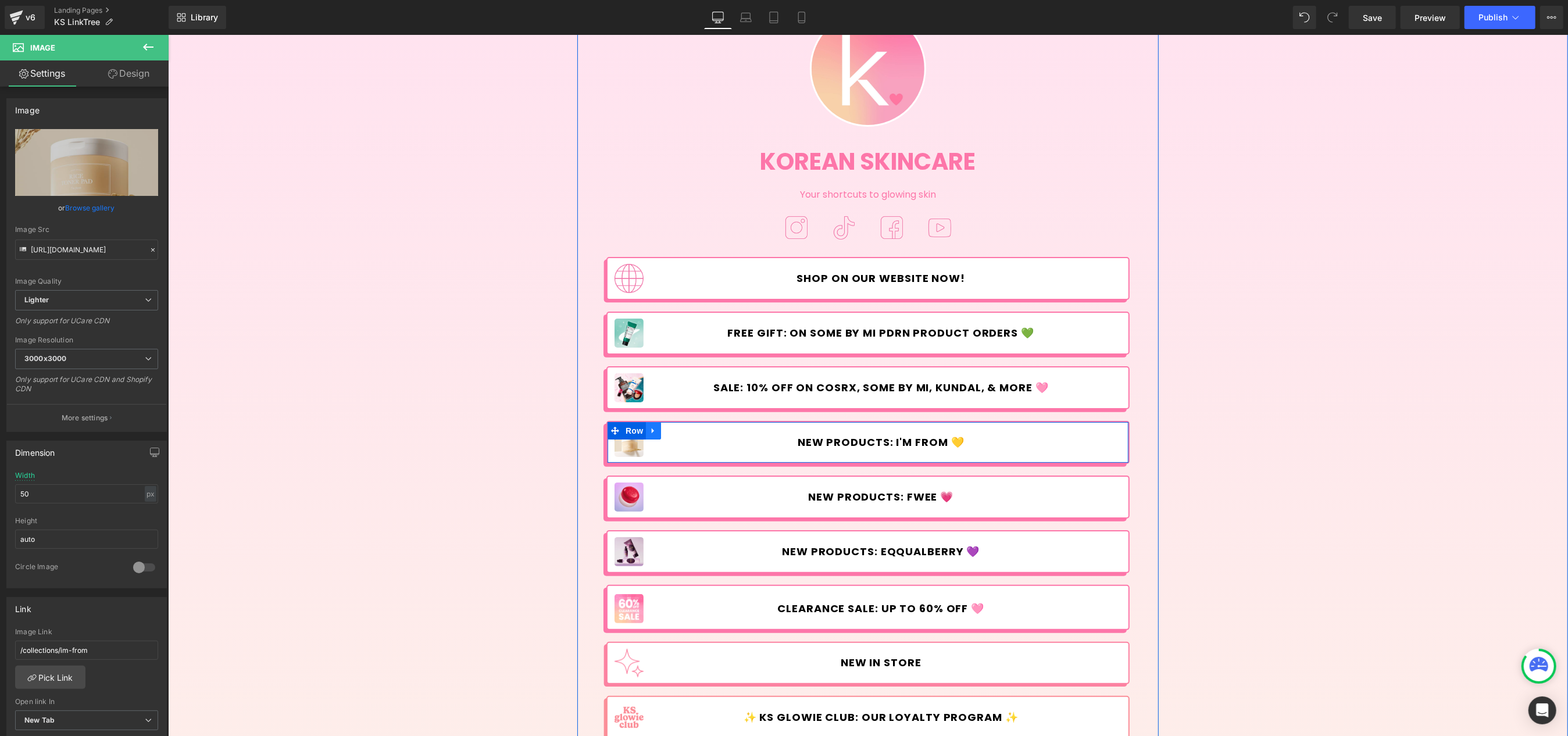
click at [649, 427] on icon at bounding box center [652, 430] width 8 height 8
click at [665, 430] on icon at bounding box center [668, 431] width 8 height 8
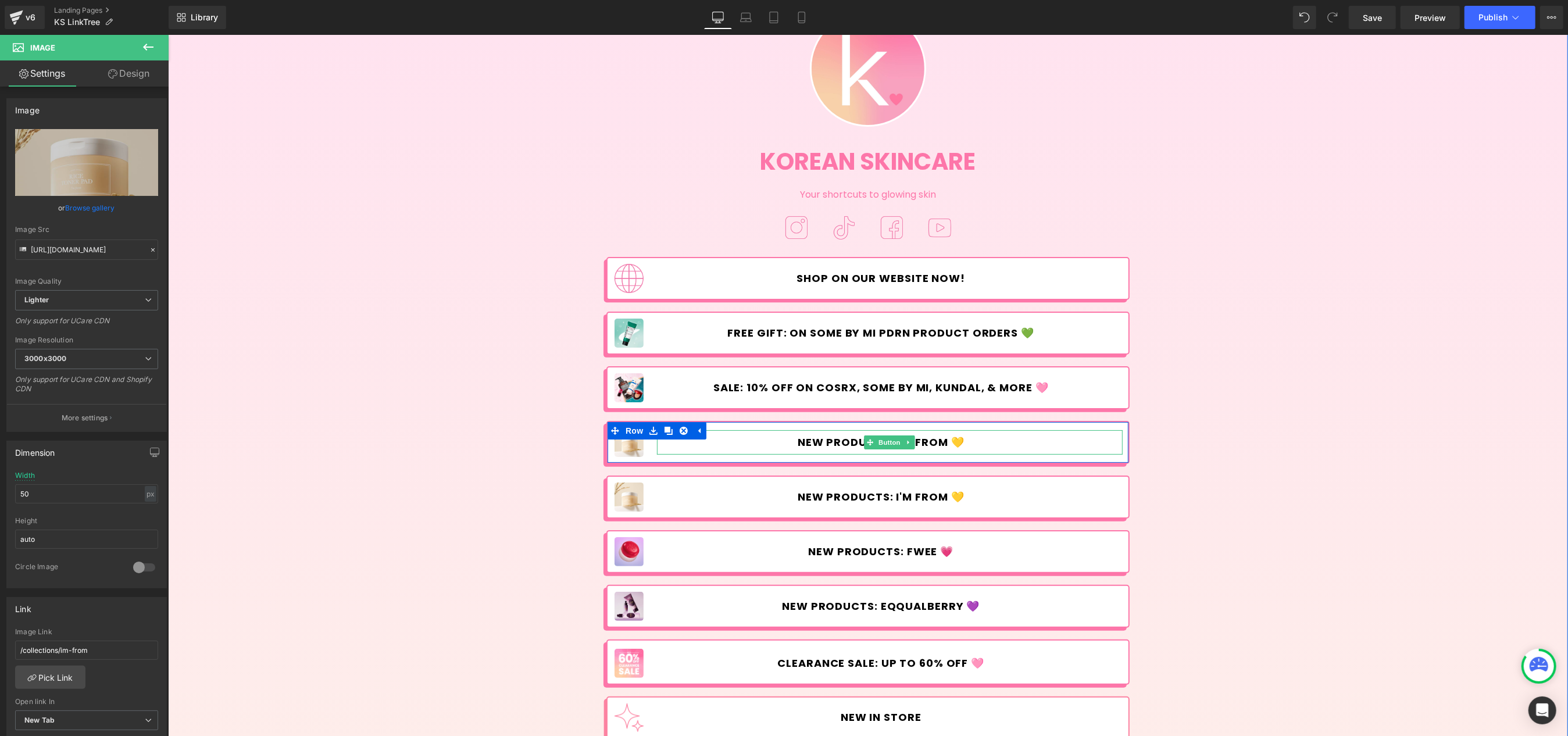
click at [849, 449] on link "NEW PRODUCTS: I'M FROM 💛" at bounding box center [889, 443] width 466 height 25
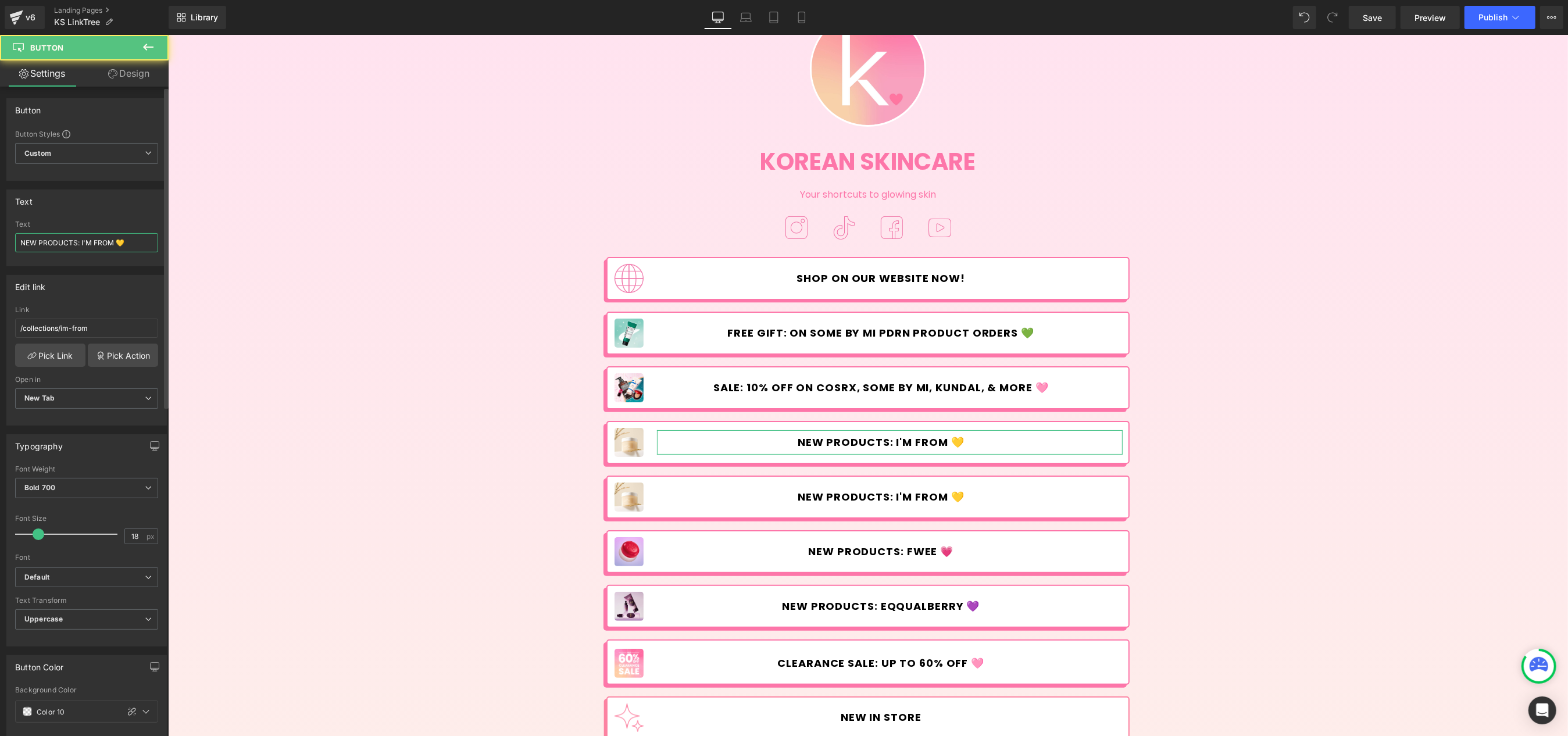
click at [89, 235] on input "NEW PRODUCTS: I'M FROM 💛" at bounding box center [86, 243] width 143 height 20
drag, startPoint x: 81, startPoint y: 244, endPoint x: 113, endPoint y: 245, distance: 32.0
click at [113, 245] on input "NEW PRODUCTS: I'M FROM 💛" at bounding box center [86, 243] width 143 height 20
drag, startPoint x: 146, startPoint y: 243, endPoint x: 138, endPoint y: 243, distance: 8.0
click at [138, 243] on input "NEW PRODUCTS: PURITO [GEOGRAPHIC_DATA] 💛" at bounding box center [86, 243] width 143 height 20
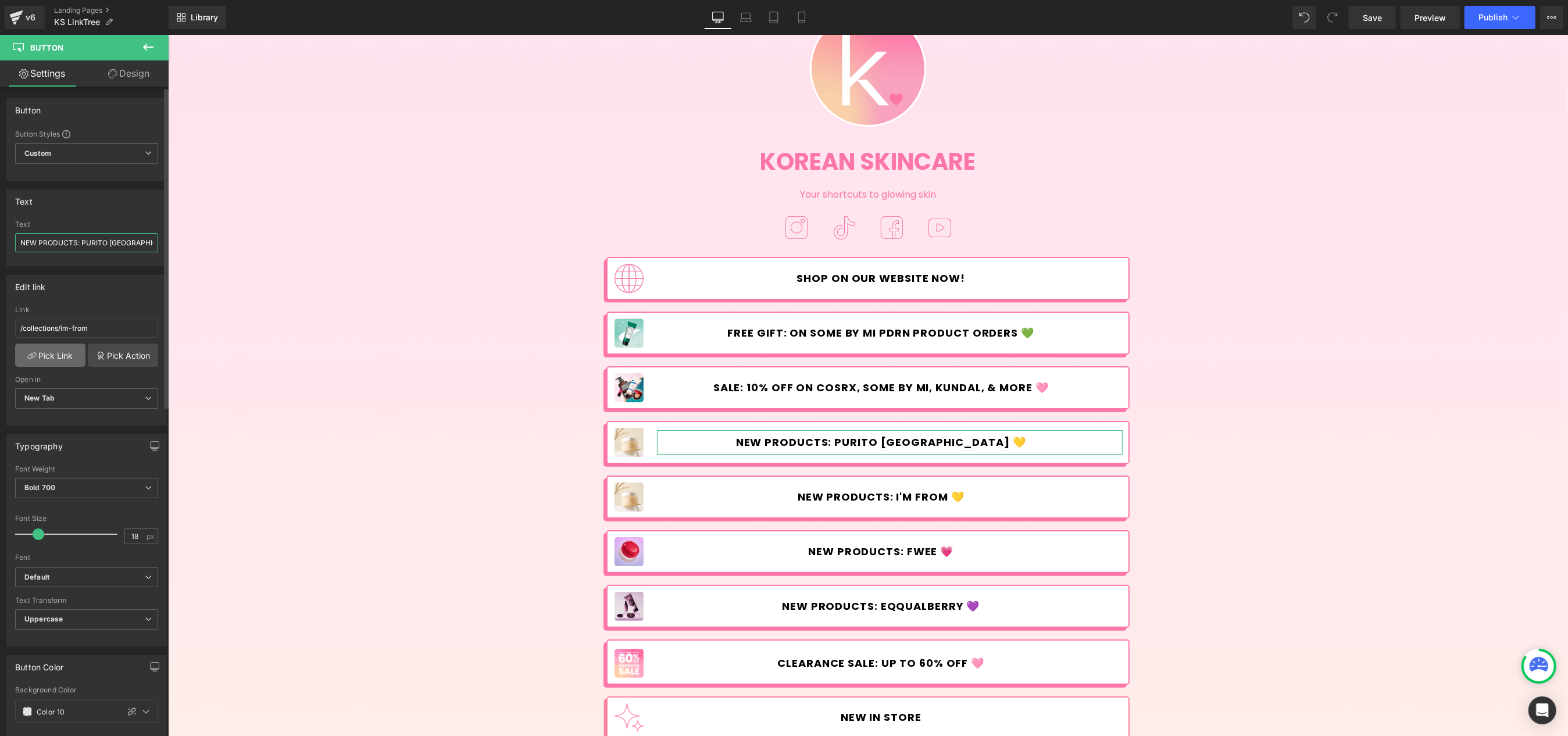
paste input "text"
type input "NEW PRODUCTS: PURITO [GEOGRAPHIC_DATA] 🩵"
click at [68, 352] on link "Pick Link" at bounding box center [50, 356] width 70 height 23
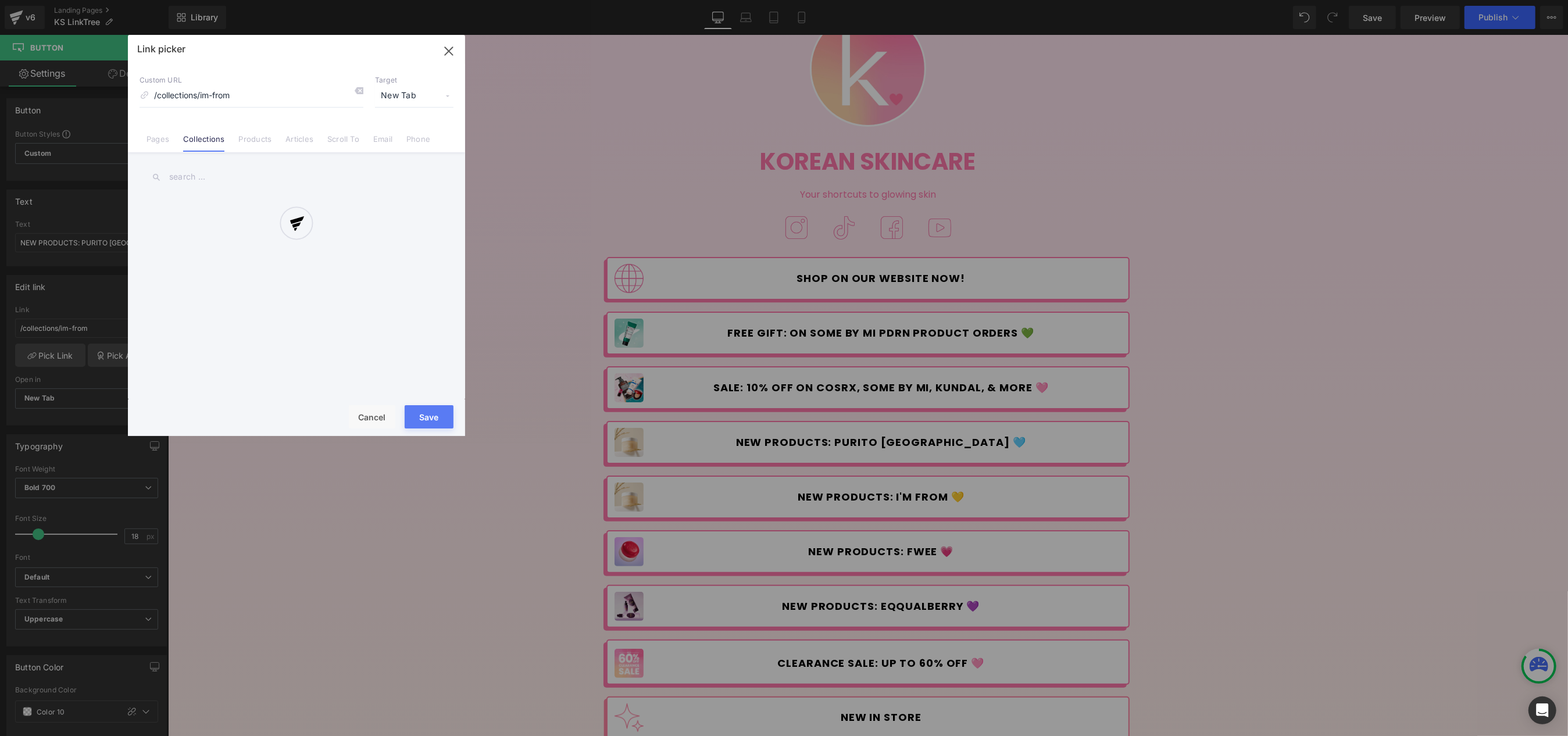
click at [242, 96] on div at bounding box center [296, 235] width 337 height 401
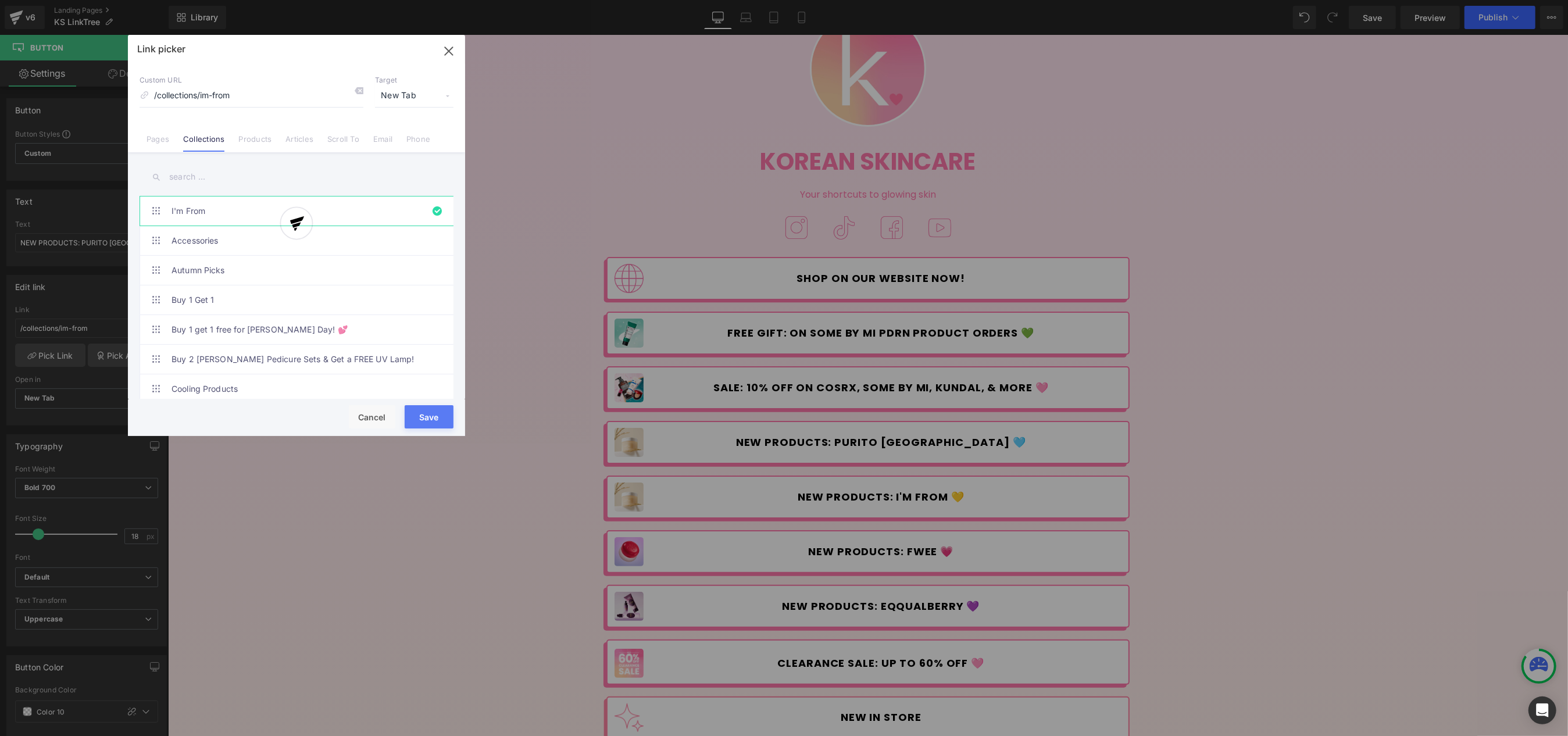
click at [212, 172] on input "text" at bounding box center [296, 177] width 314 height 26
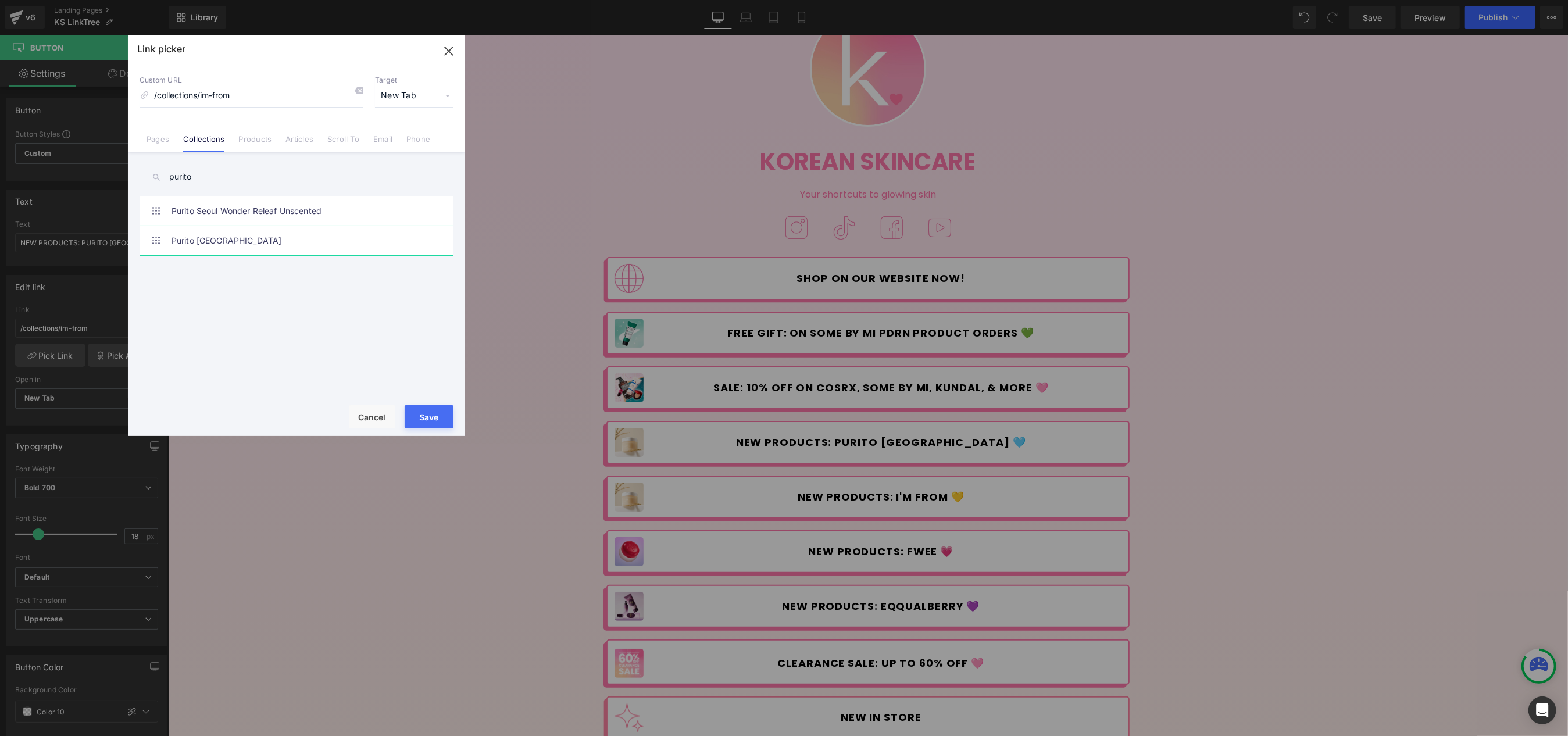
type input "purito"
click at [275, 235] on link "Purito [GEOGRAPHIC_DATA]" at bounding box center [300, 241] width 256 height 29
type input "/collections/purito-[GEOGRAPHIC_DATA]"
click at [435, 413] on button "Save" at bounding box center [429, 417] width 49 height 23
type input "/collections/purito-[GEOGRAPHIC_DATA]"
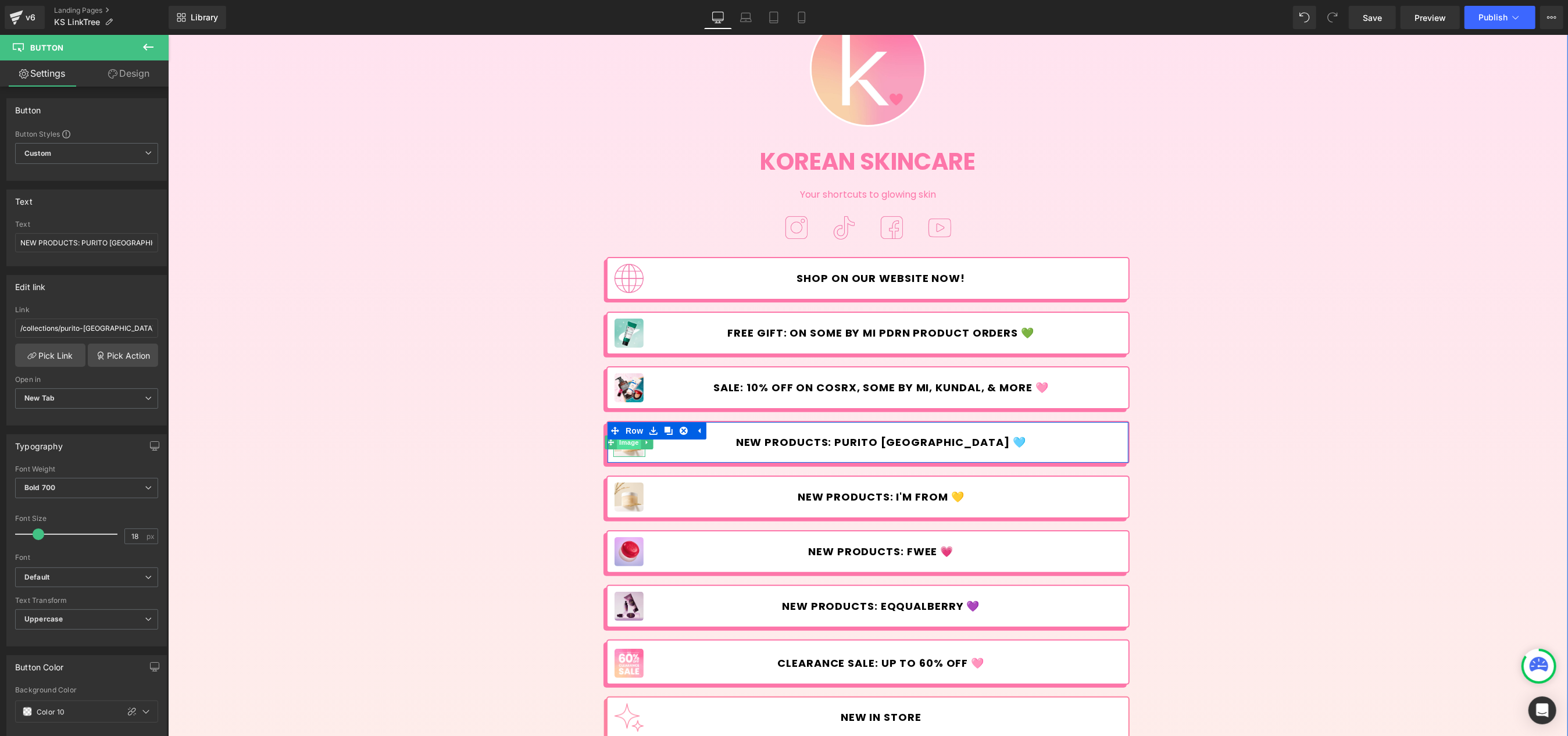
click at [623, 443] on span "Image" at bounding box center [629, 442] width 25 height 14
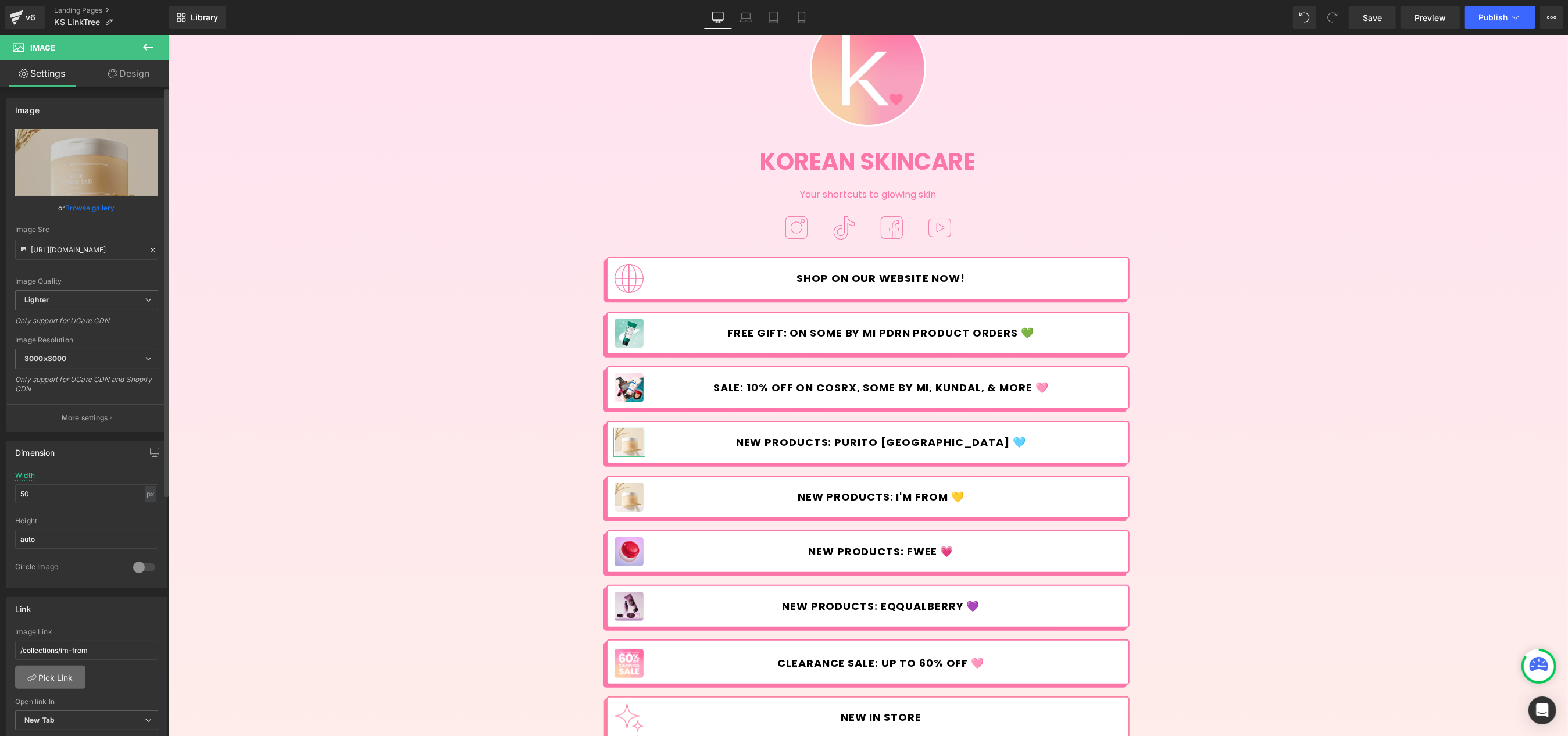
click at [58, 666] on link "Pick Link" at bounding box center [50, 677] width 70 height 23
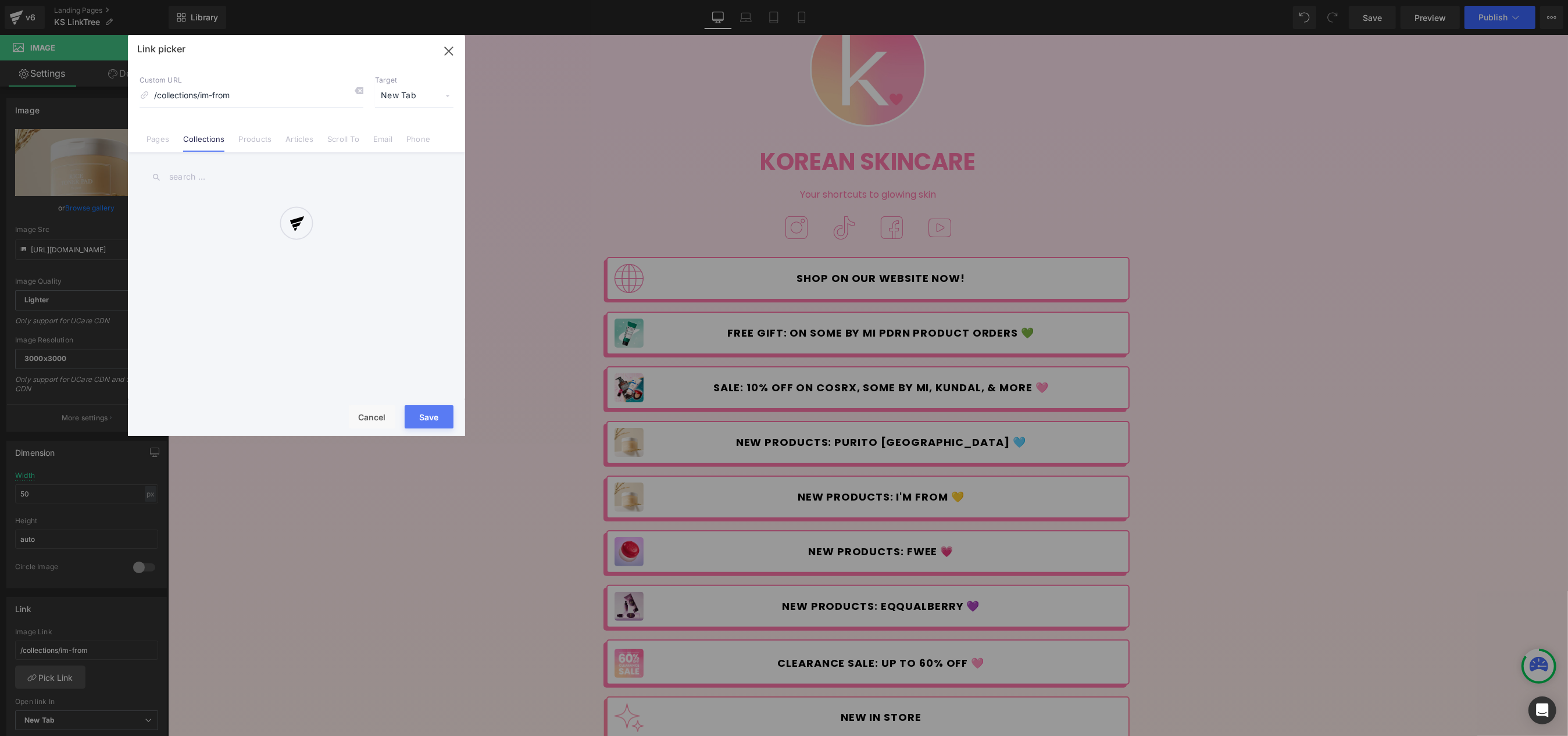
drag, startPoint x: 238, startPoint y: 187, endPoint x: 231, endPoint y: 183, distance: 8.1
click at [237, 186] on div at bounding box center [296, 235] width 337 height 401
click at [214, 170] on div at bounding box center [296, 235] width 337 height 401
click at [191, 176] on div at bounding box center [296, 235] width 337 height 401
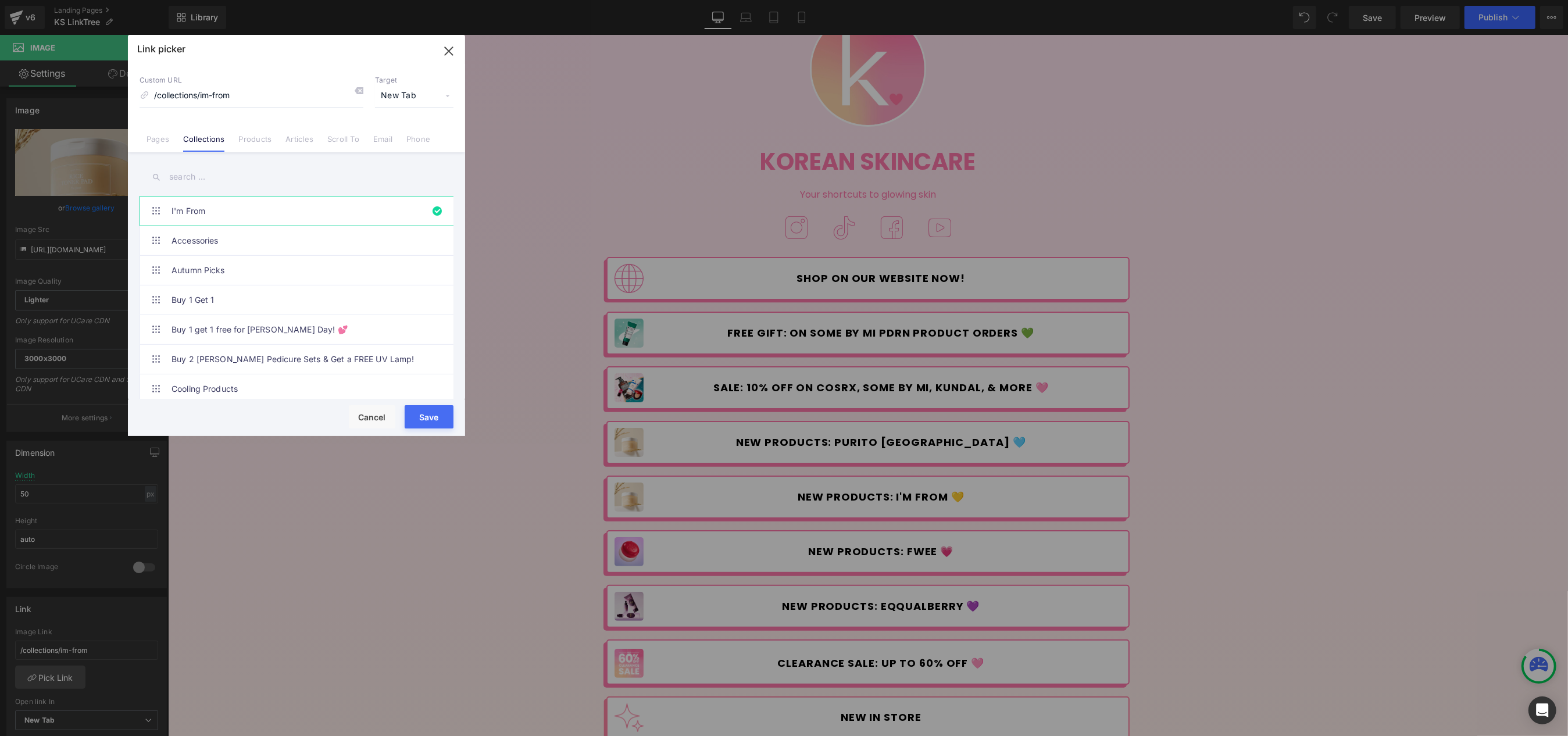
click at [196, 176] on input "text" at bounding box center [296, 177] width 314 height 26
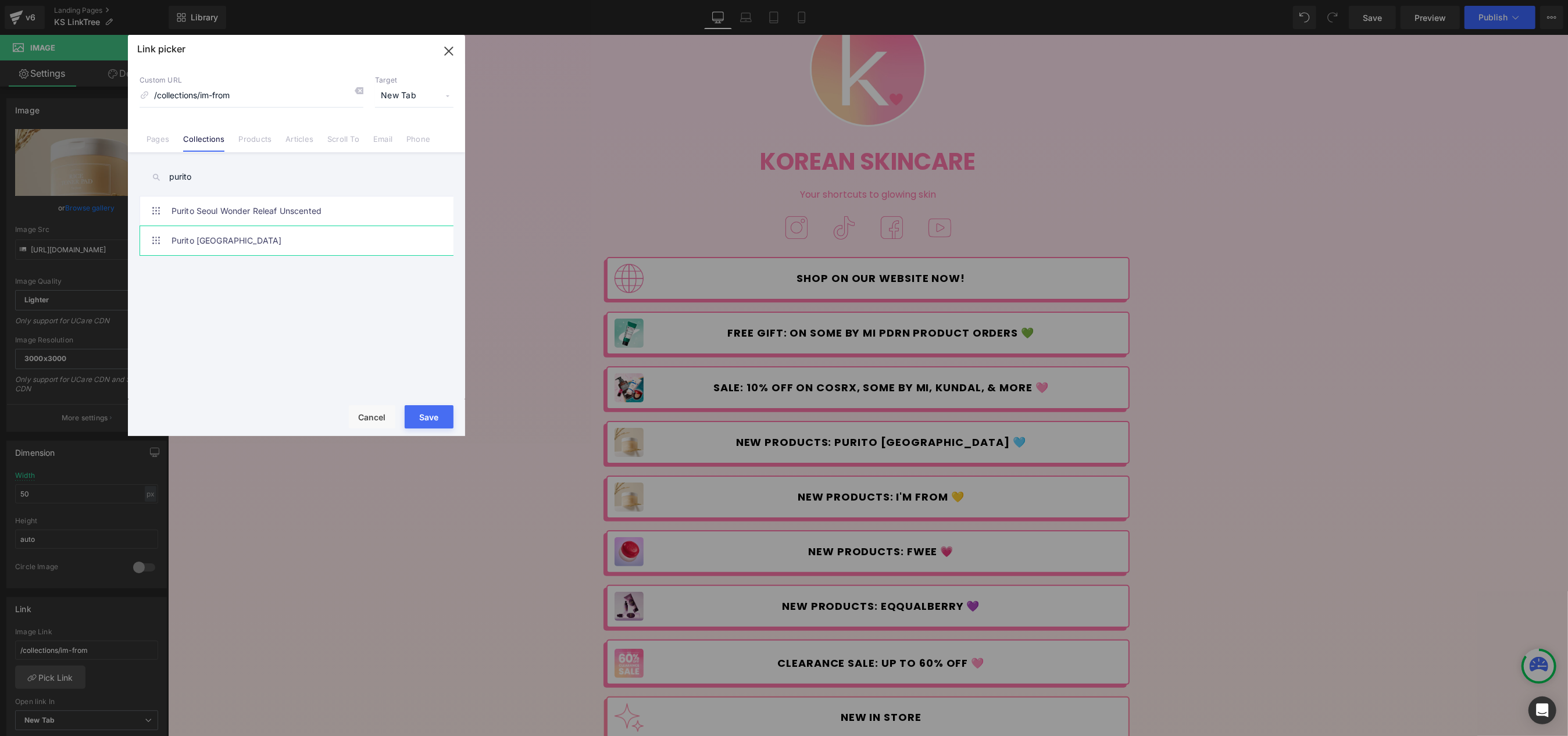
type input "purito"
click at [258, 249] on link "Purito [GEOGRAPHIC_DATA]" at bounding box center [300, 241] width 256 height 29
type input "/collections/purito-[GEOGRAPHIC_DATA]"
click at [433, 411] on button "Save" at bounding box center [429, 417] width 49 height 23
type input "/collections/purito-[GEOGRAPHIC_DATA]"
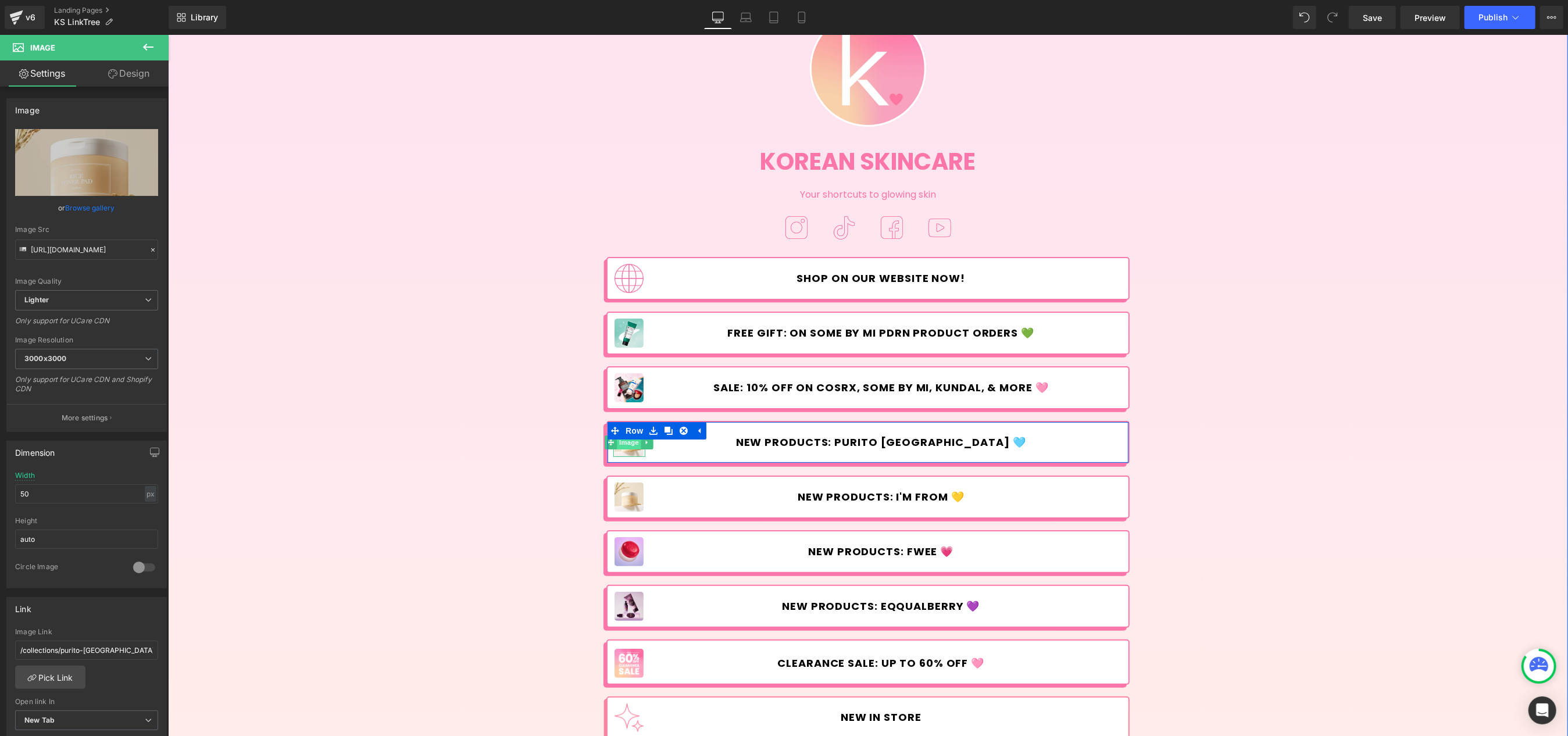
click at [630, 445] on span "Image" at bounding box center [629, 442] width 25 height 14
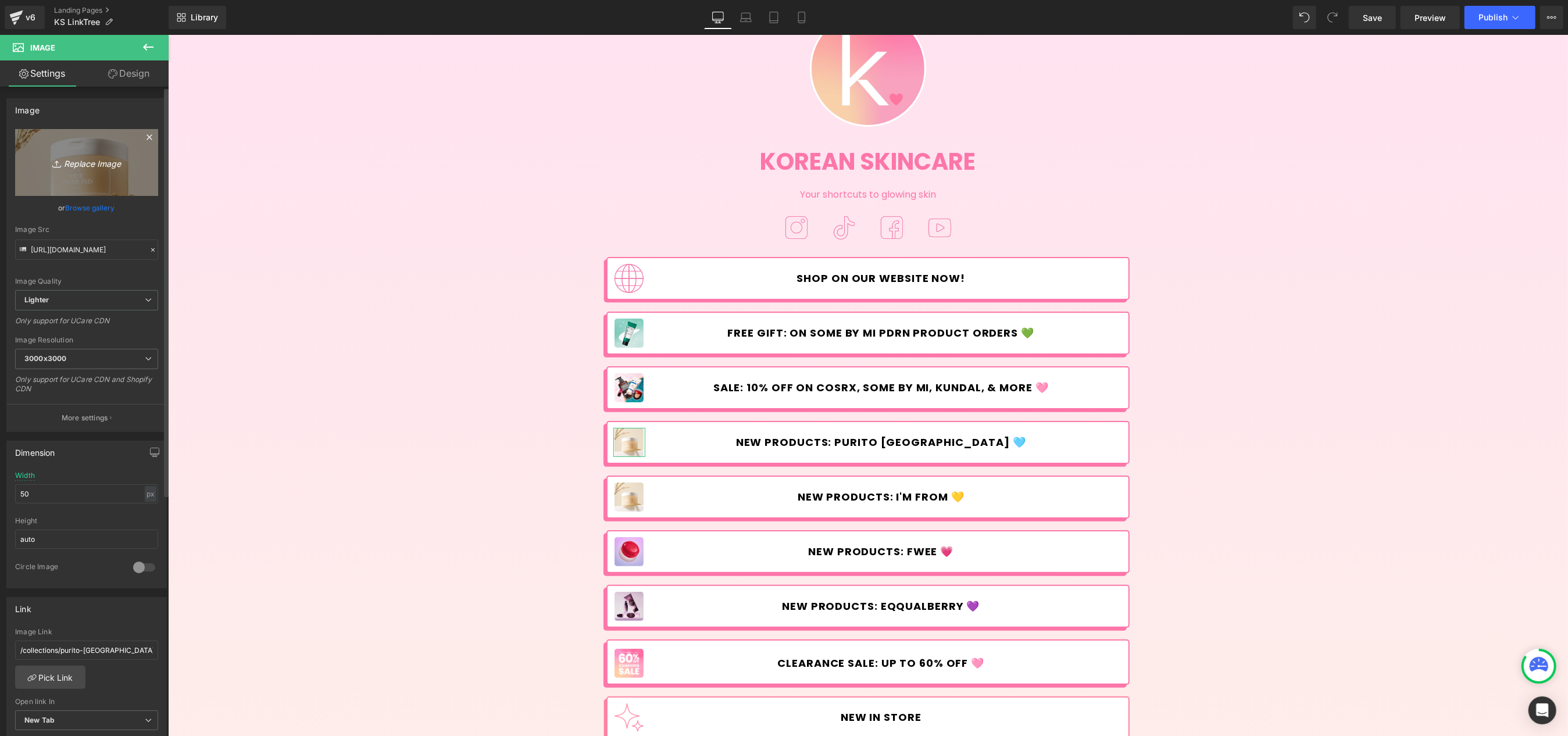
click at [121, 173] on link "Replace Image" at bounding box center [86, 163] width 143 height 67
type input "C:\fakepath\Linktree.jpg"
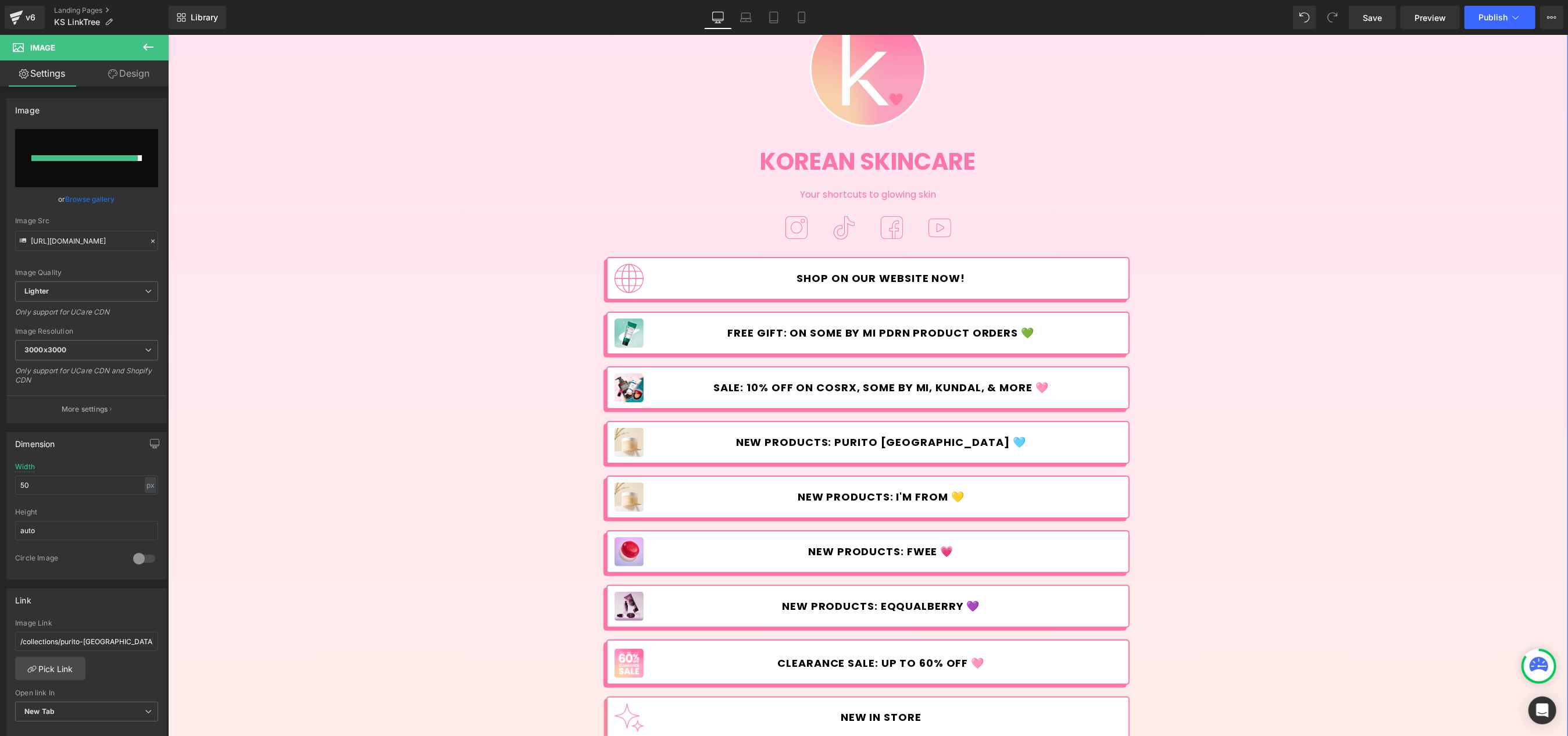
type input "[URL][DOMAIN_NAME]"
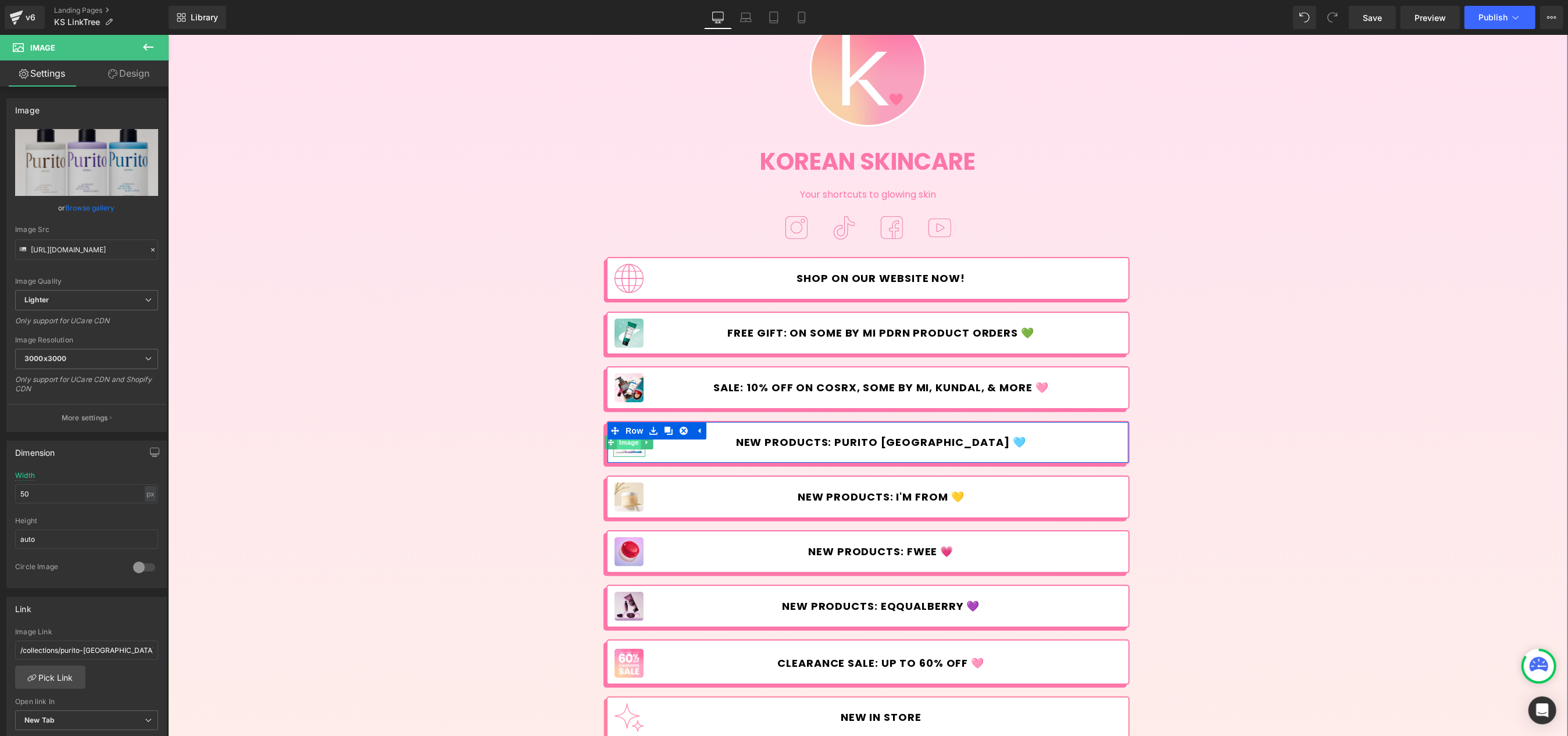
click at [633, 443] on span "Image" at bounding box center [629, 442] width 25 height 14
click at [882, 439] on span "Button" at bounding box center [889, 442] width 27 height 14
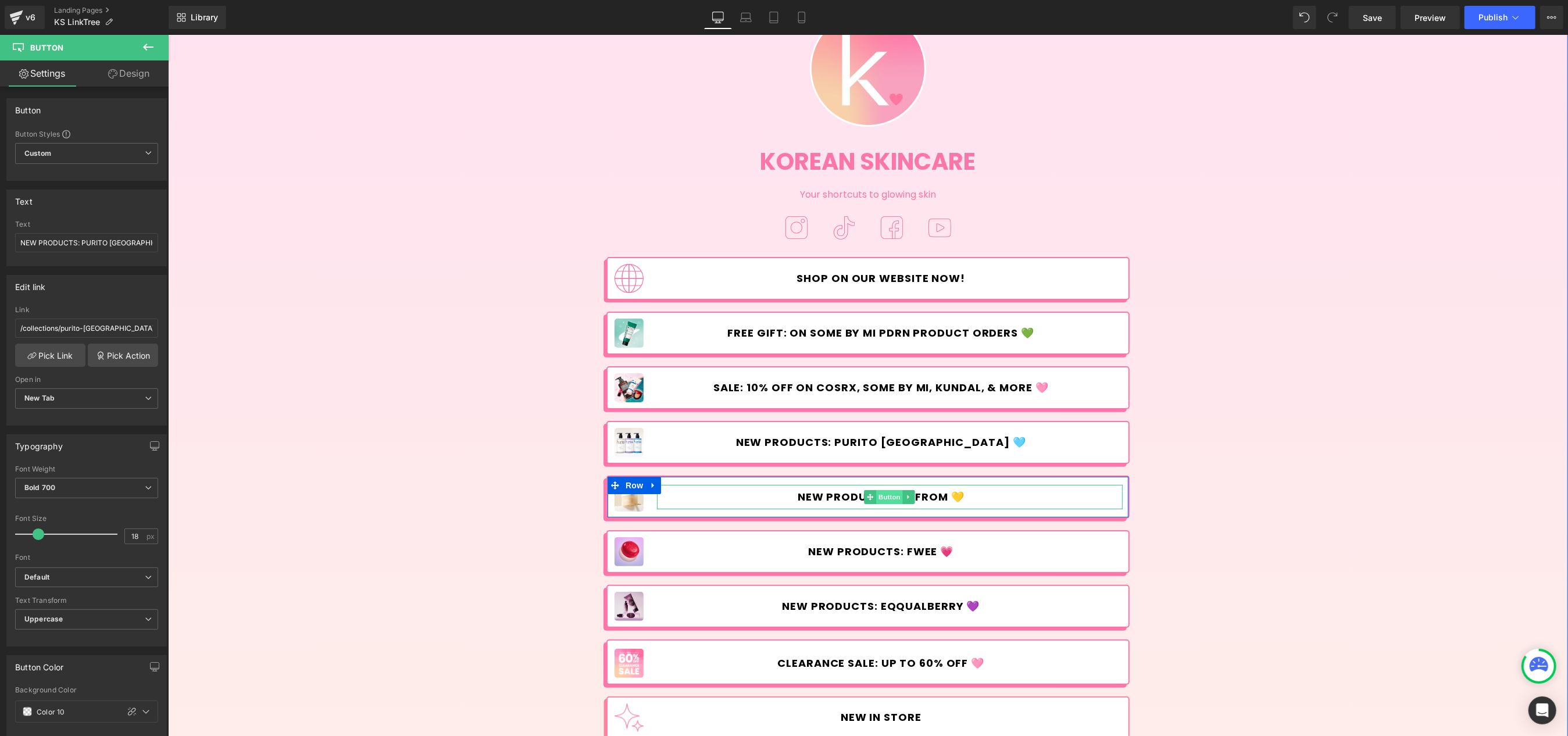
click at [878, 496] on span "Button" at bounding box center [889, 497] width 27 height 14
click at [631, 503] on span "Image" at bounding box center [629, 497] width 25 height 14
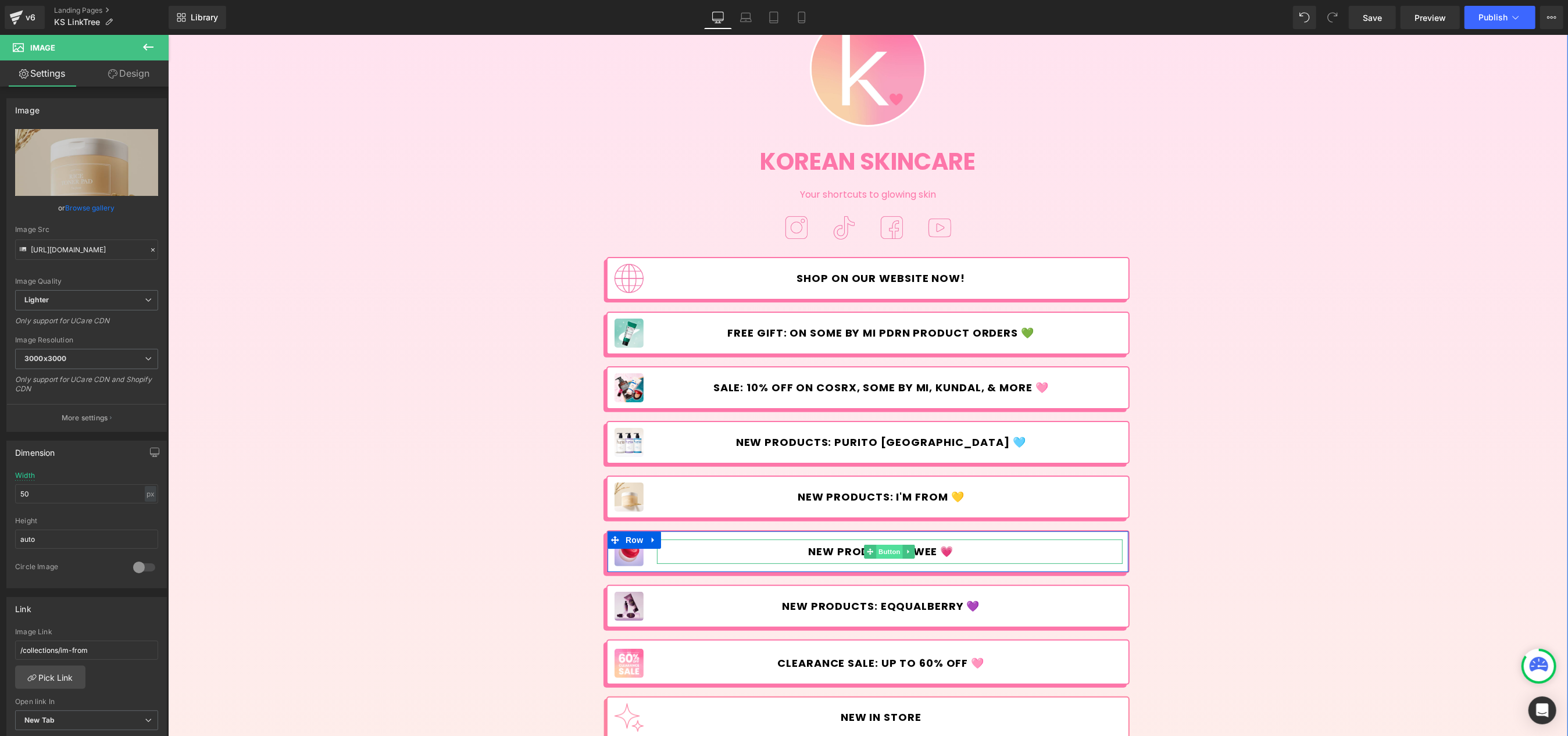
click at [890, 547] on span "Button" at bounding box center [889, 551] width 27 height 14
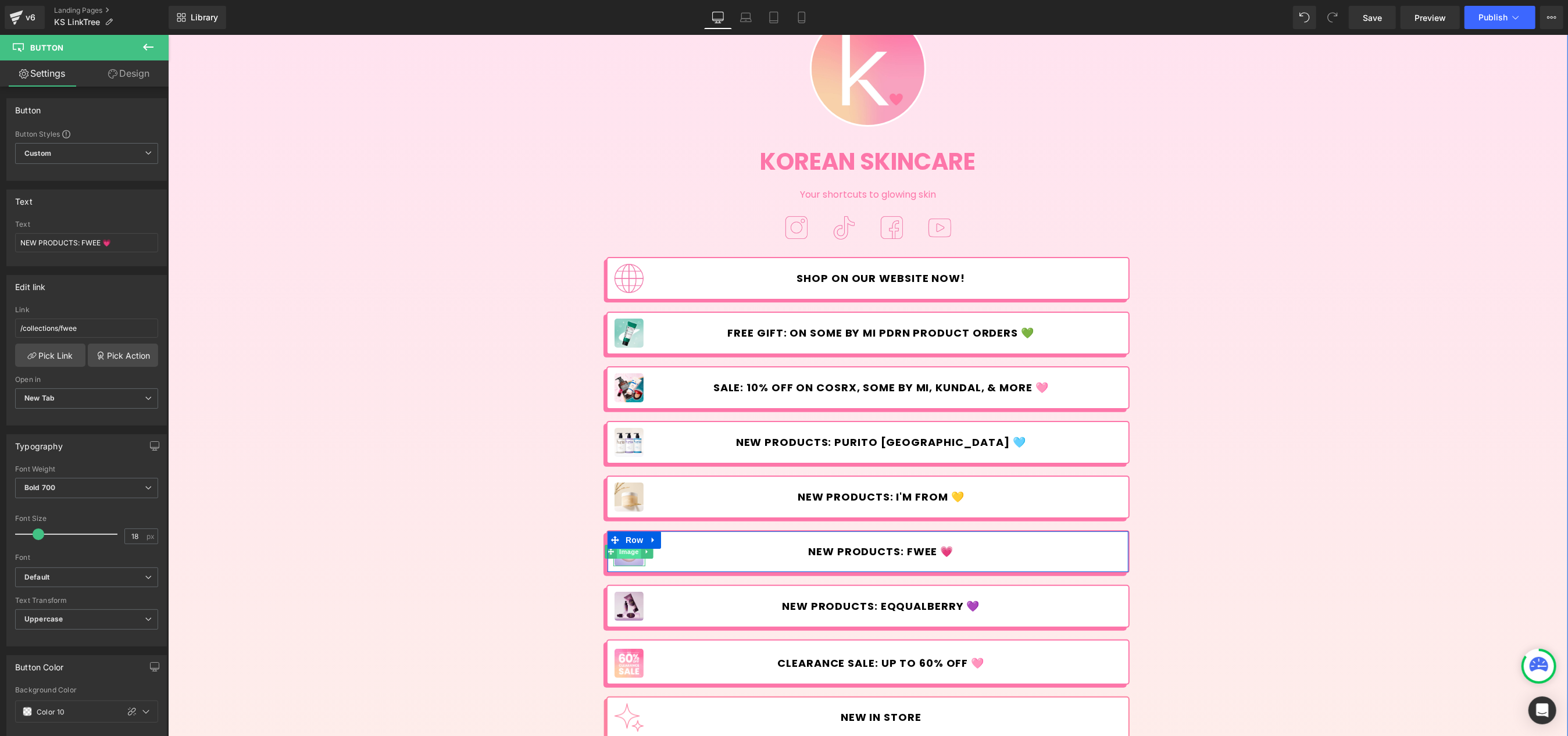
click at [628, 555] on span "Image" at bounding box center [629, 551] width 25 height 14
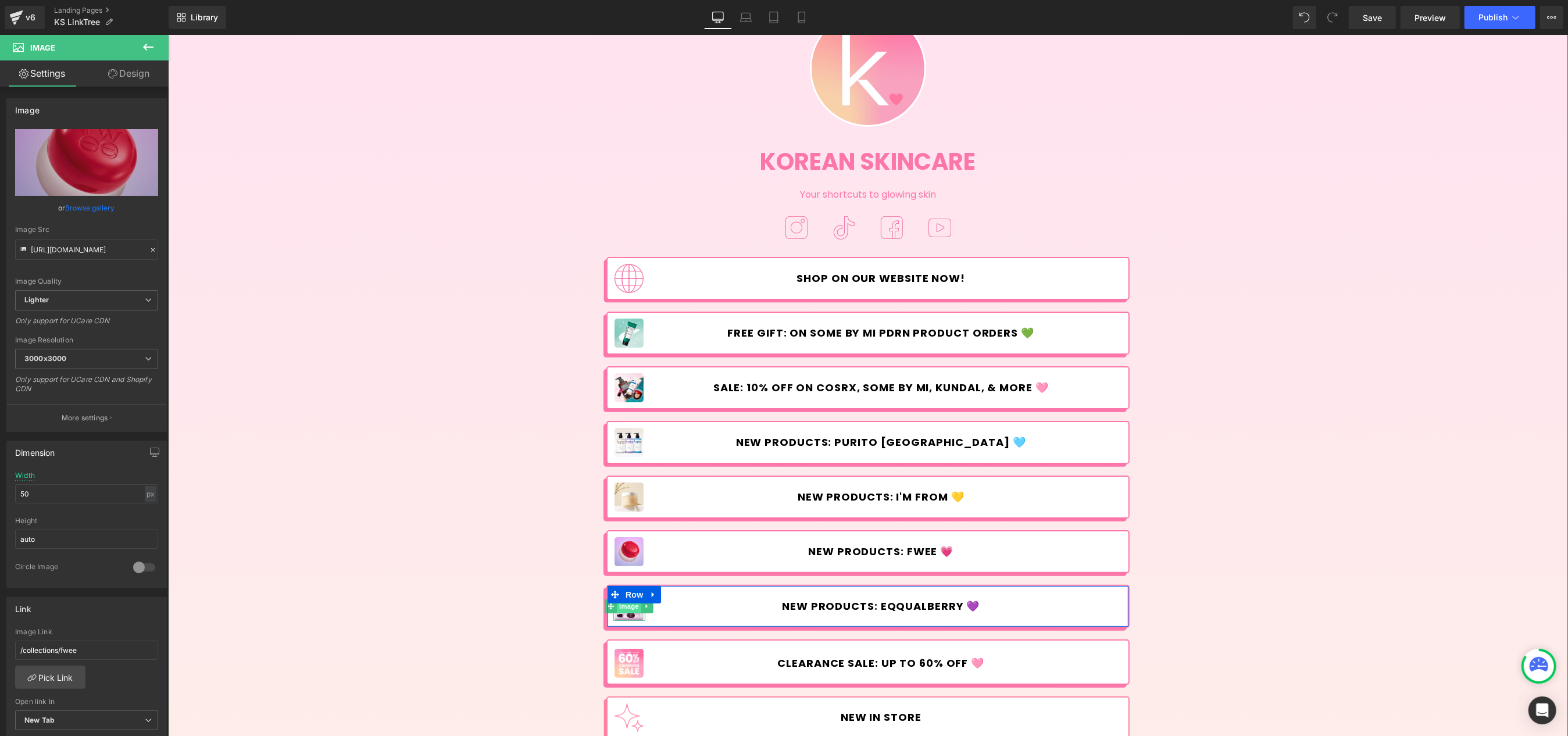
click at [626, 605] on span "Image" at bounding box center [629, 606] width 25 height 14
click at [895, 606] on span "Button" at bounding box center [889, 606] width 27 height 14
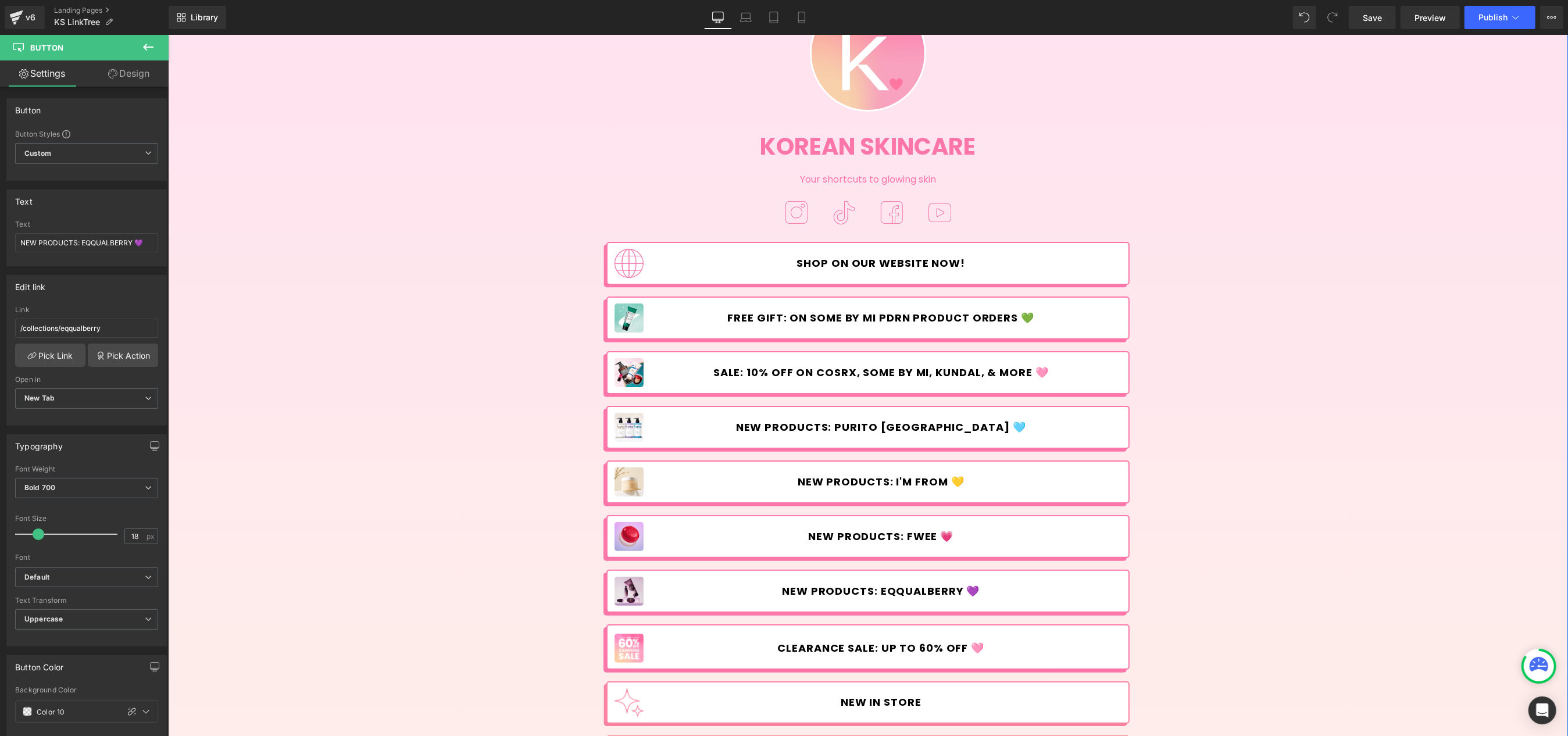
scroll to position [102, 0]
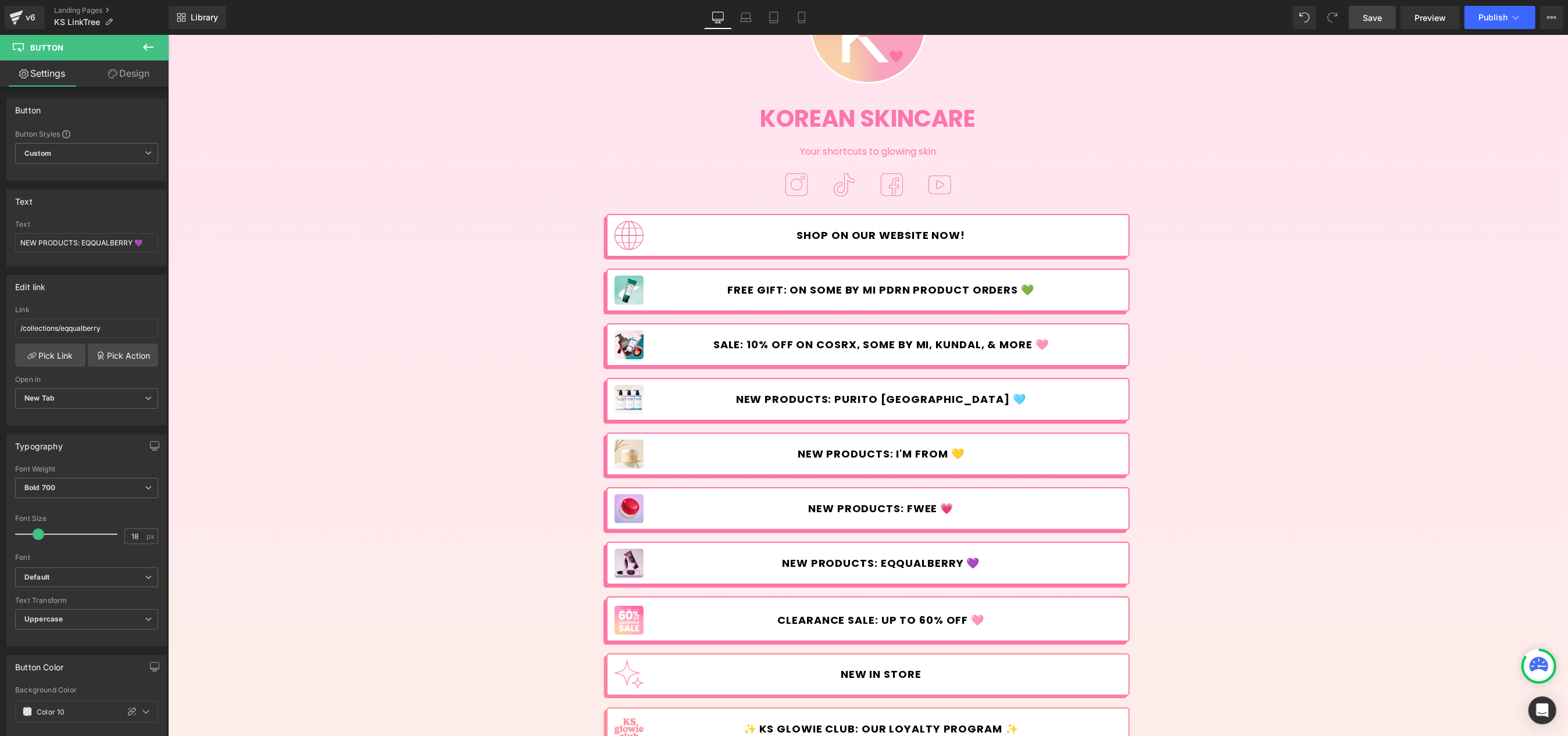
click at [1372, 20] on span "Save" at bounding box center [1372, 18] width 19 height 12
click at [1489, 22] on button "Publish" at bounding box center [1499, 18] width 71 height 23
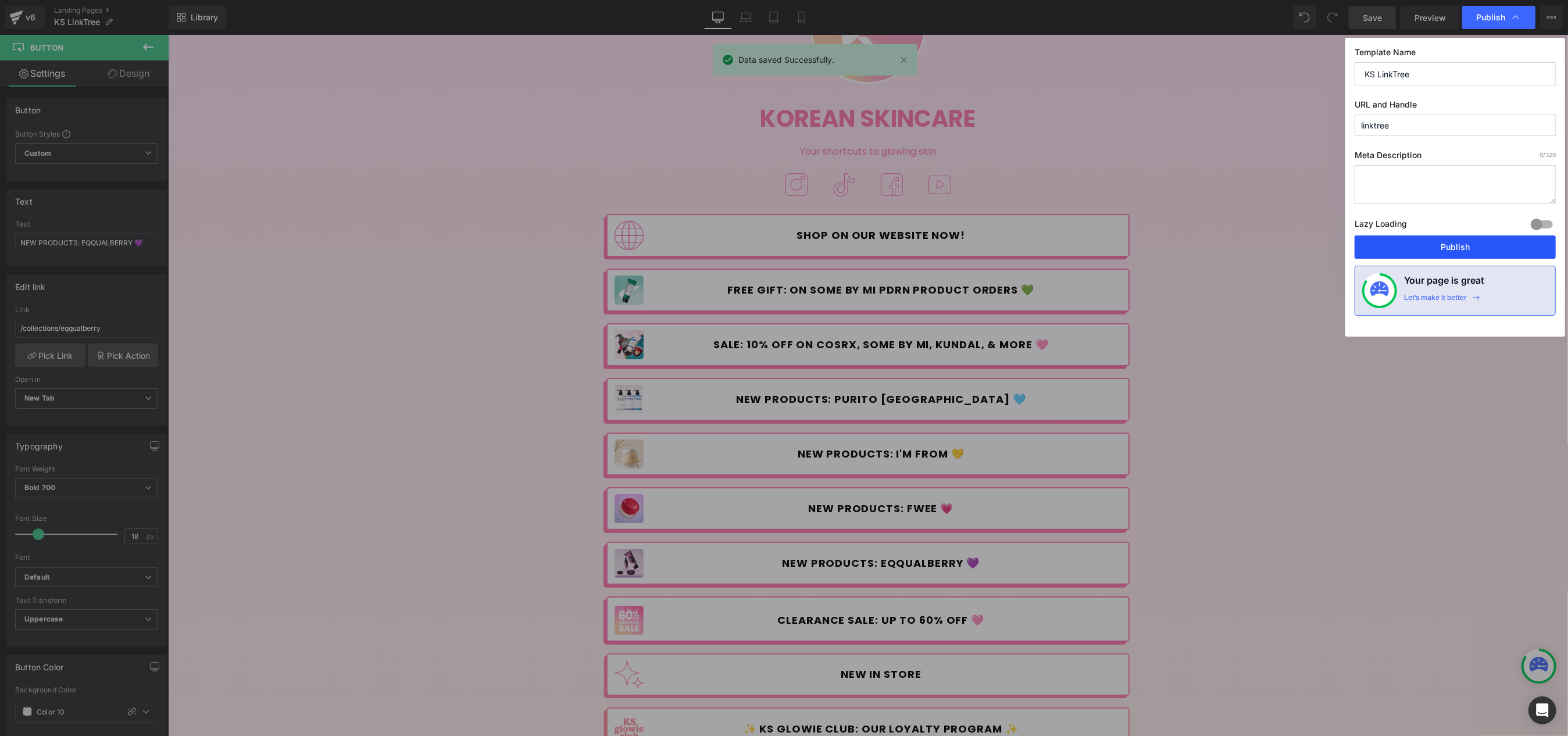
click at [1426, 250] on button "Publish" at bounding box center [1455, 247] width 201 height 23
